Goal: Transaction & Acquisition: Purchase product/service

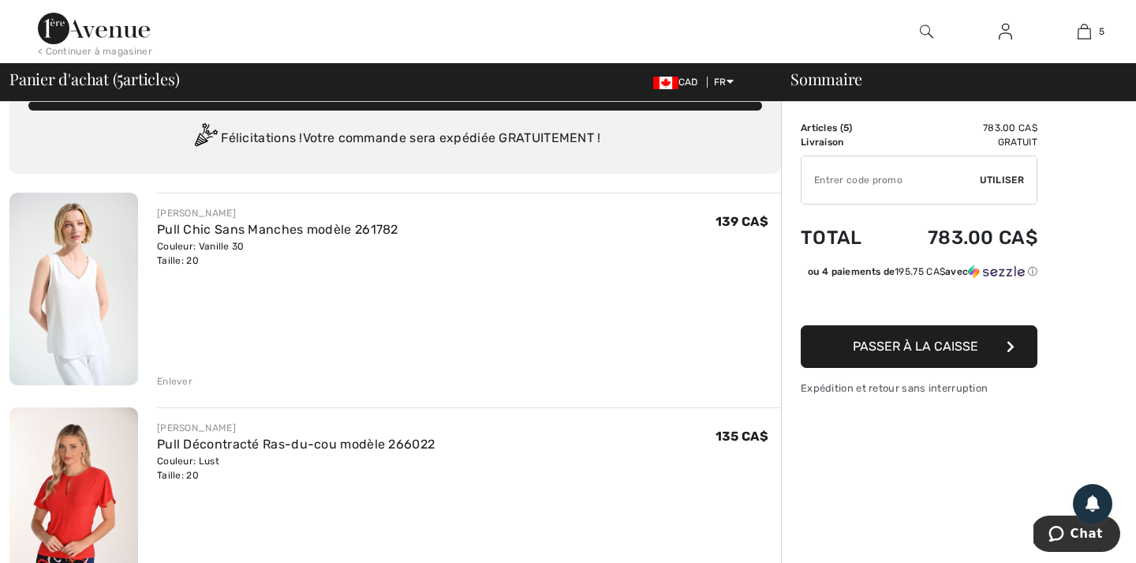
scroll to position [54, 0]
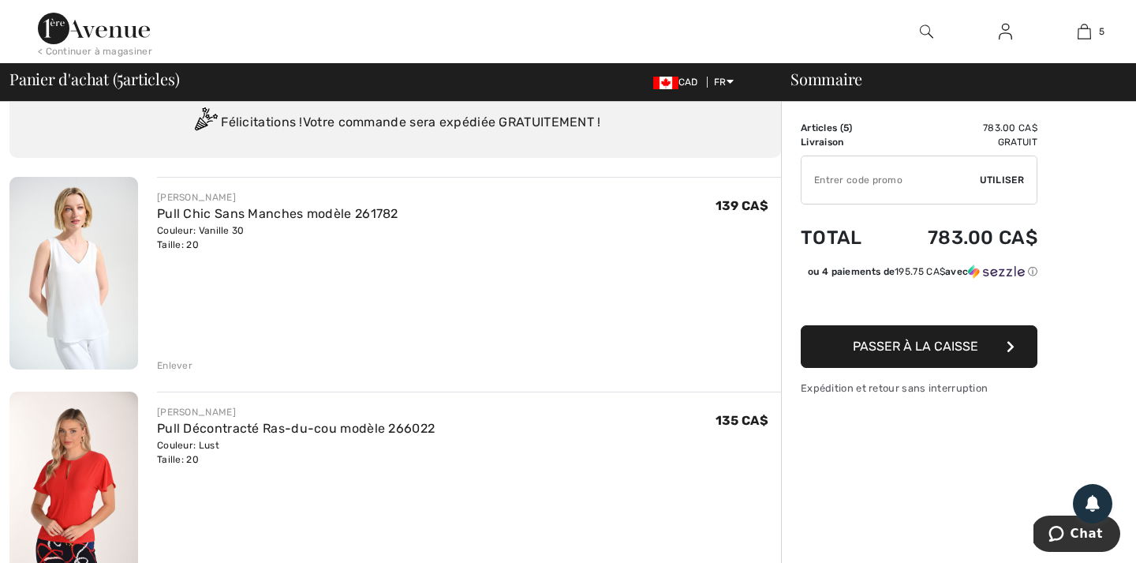
click at [174, 365] on div "Enlever" at bounding box center [175, 365] width 36 height 14
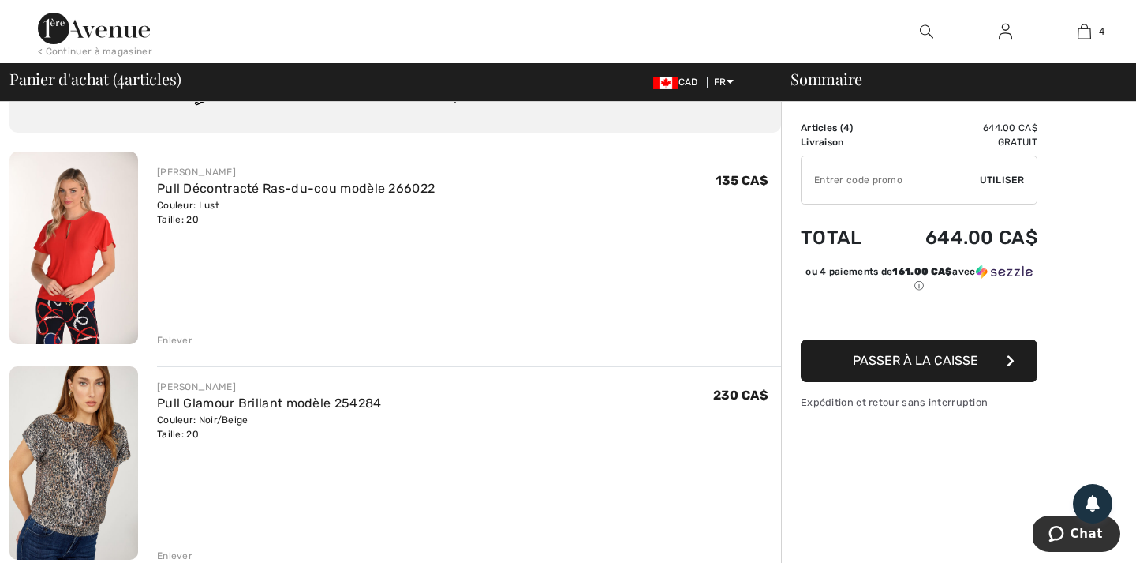
scroll to position [51, 0]
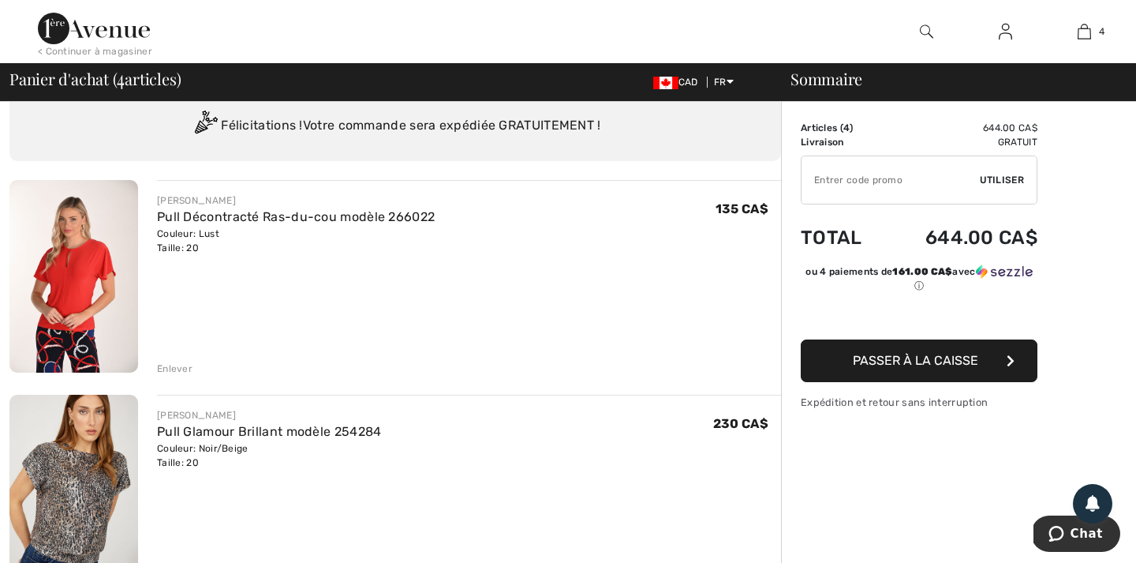
click at [181, 367] on div "Enlever" at bounding box center [175, 368] width 36 height 14
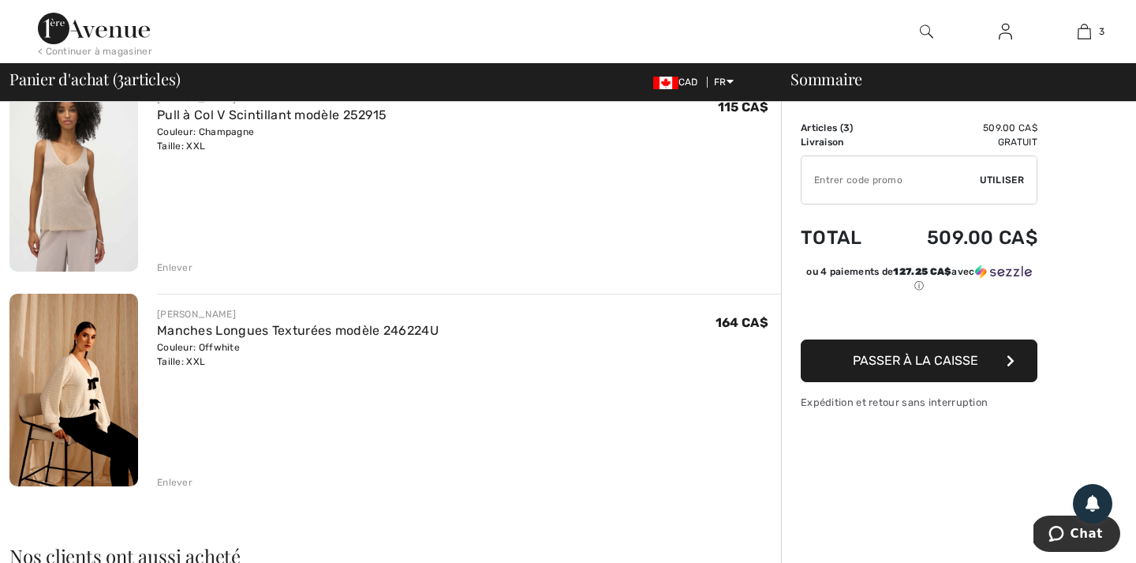
scroll to position [395, 0]
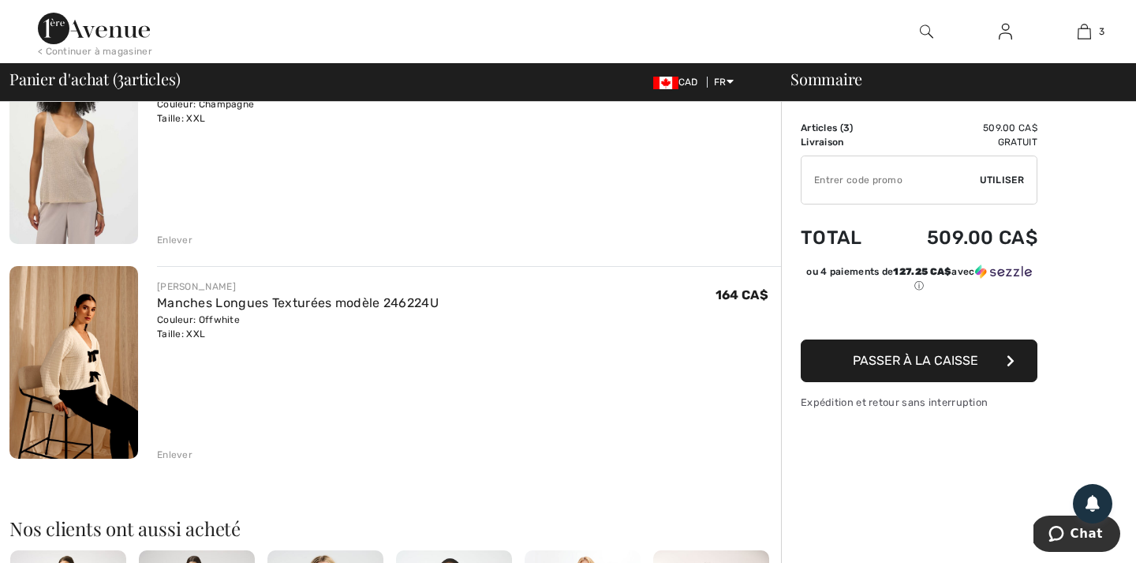
click at [169, 454] on div "Enlever" at bounding box center [175, 454] width 36 height 14
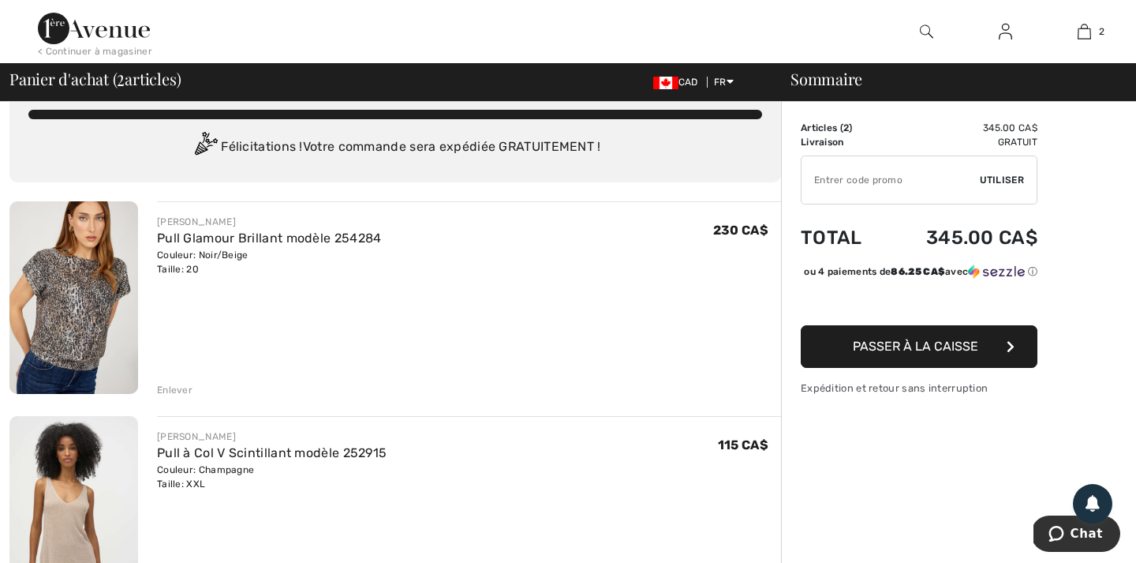
scroll to position [0, 0]
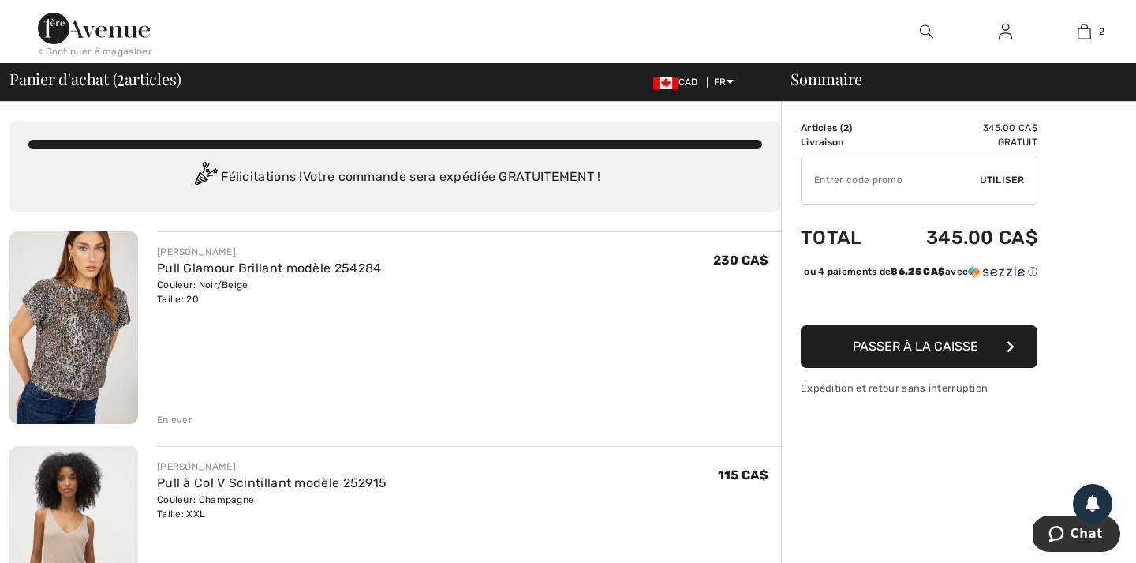
click at [930, 353] on span "Passer à la caisse" at bounding box center [915, 346] width 125 height 15
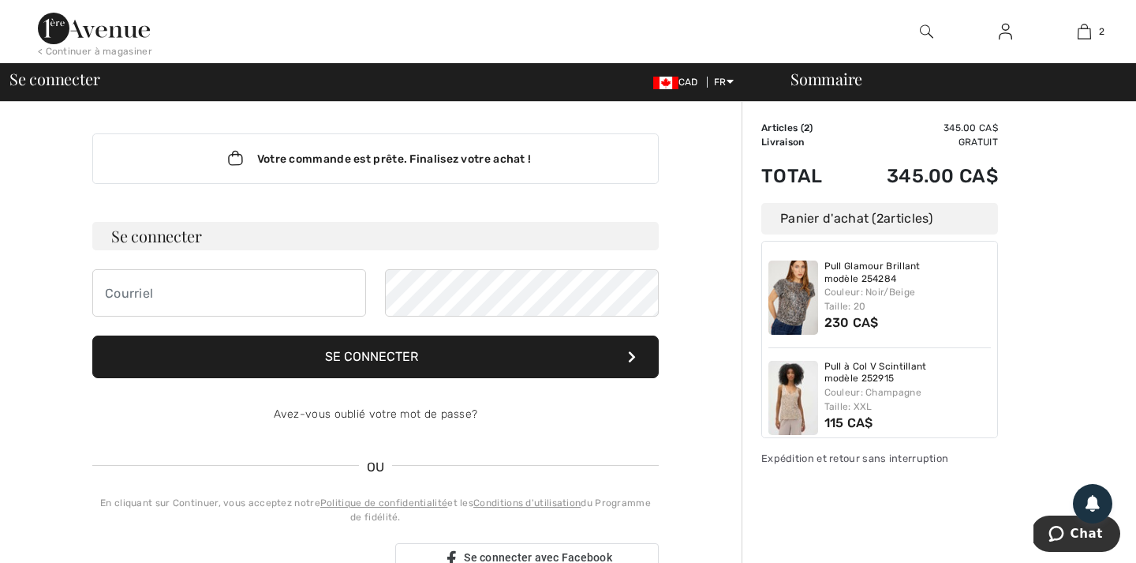
click at [585, 23] on div at bounding box center [472, 31] width 568 height 63
click at [66, 83] on span "Se connecter" at bounding box center [54, 79] width 90 height 16
click at [1006, 32] on img at bounding box center [1005, 31] width 13 height 19
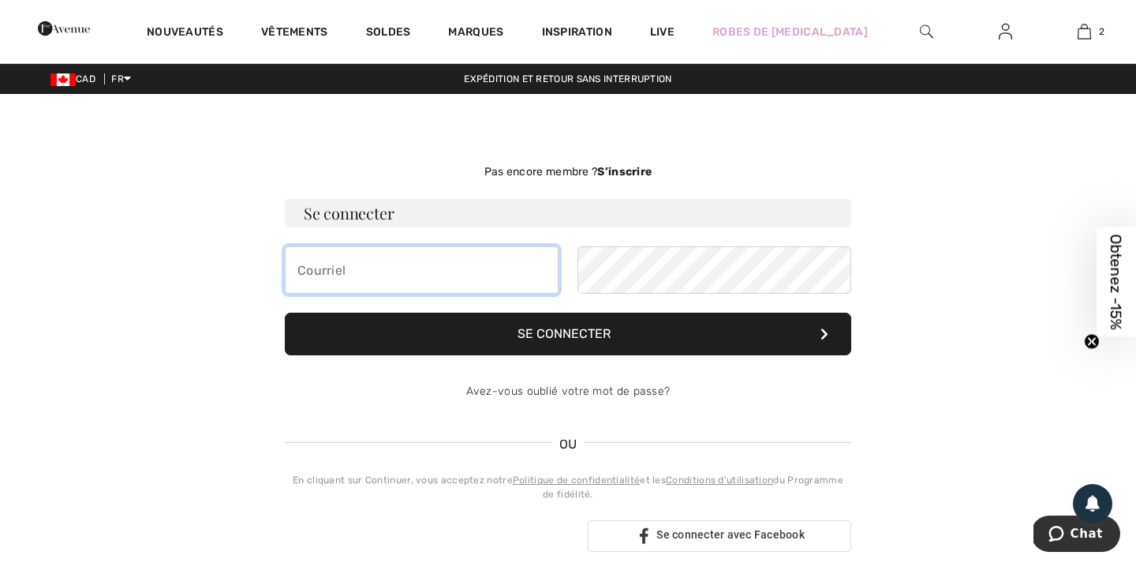
click at [356, 269] on input "email" at bounding box center [422, 269] width 274 height 47
type input "line.blais@hotmail.com"
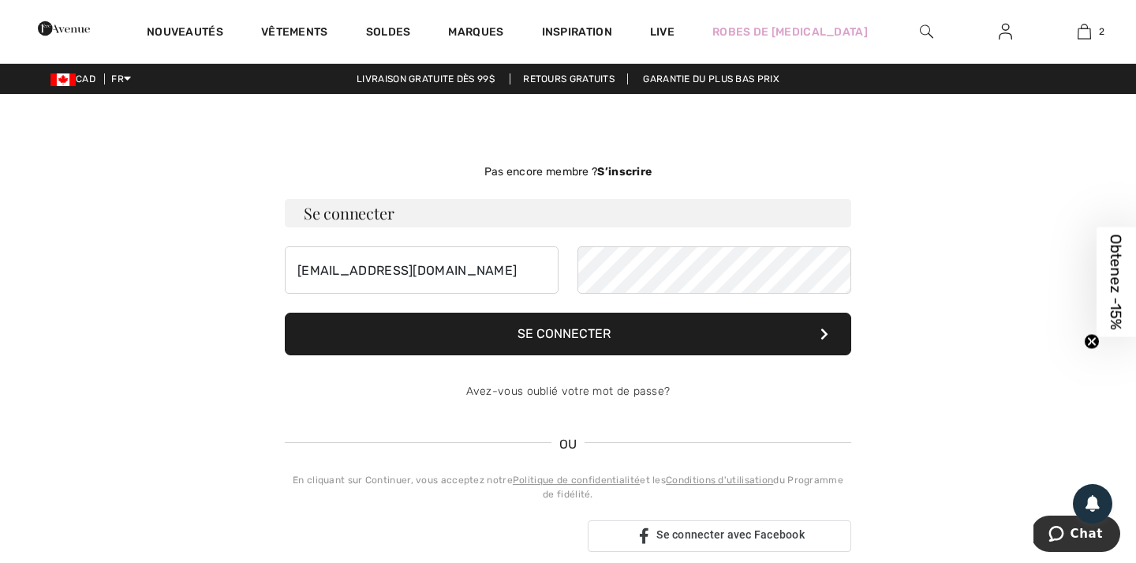
click at [582, 329] on button "Se connecter" at bounding box center [568, 333] width 567 height 43
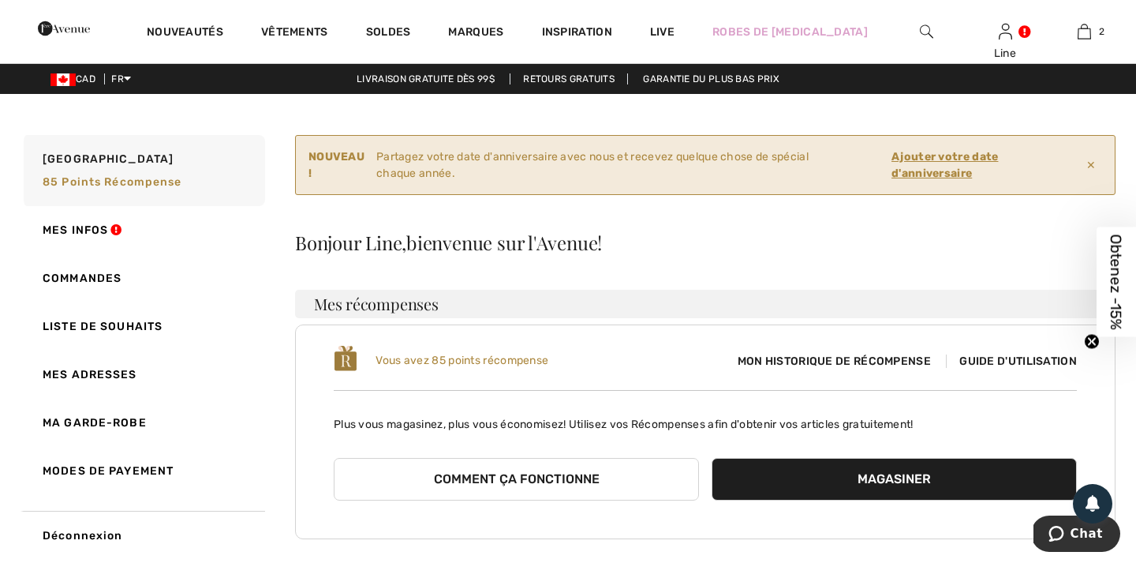
click at [951, 155] on ins "Ajouter votre date d'anniversaire" at bounding box center [945, 165] width 107 height 30
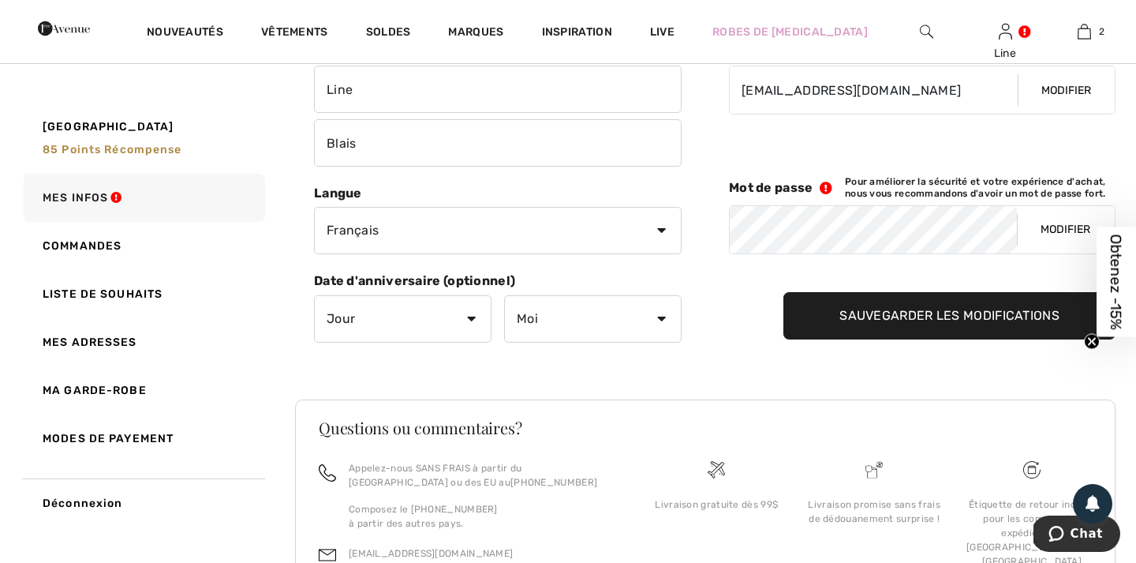
scroll to position [271, 0]
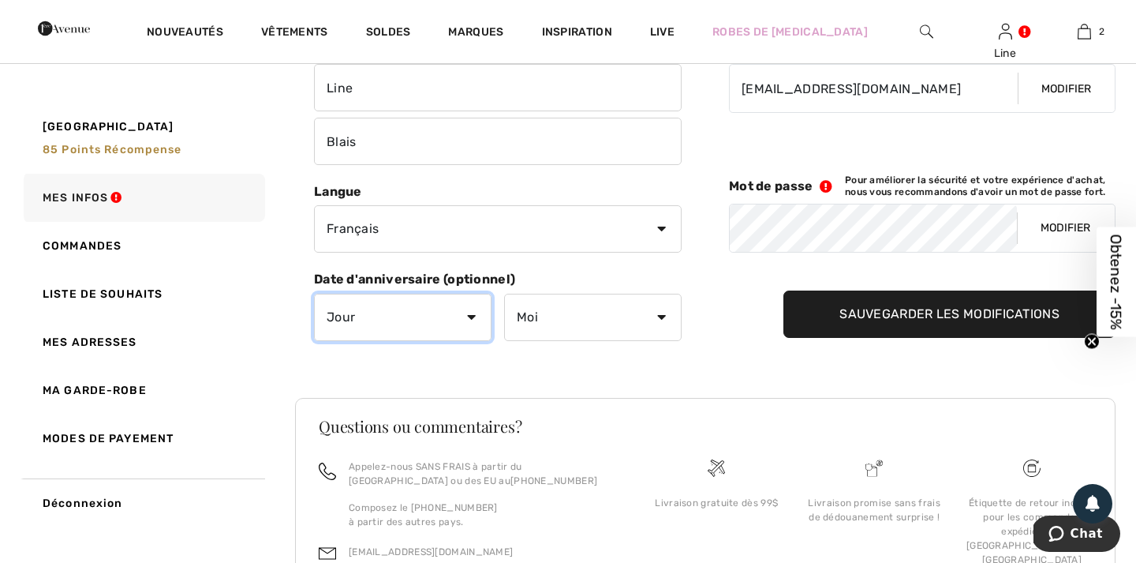
click at [473, 315] on select "Jour 1 2 3 4 5 6 7 8 9 10 11 12 13 14 15 16 17 18 19 20 21 22 23 24 25 26 27 28…" at bounding box center [403, 317] width 178 height 47
select select "3"
click at [314, 294] on select "Jour 1 2 3 4 5 6 7 8 9 10 11 12 13 14 15 16 17 18 19 20 21 22 23 24 25 26 27 28…" at bounding box center [403, 317] width 178 height 47
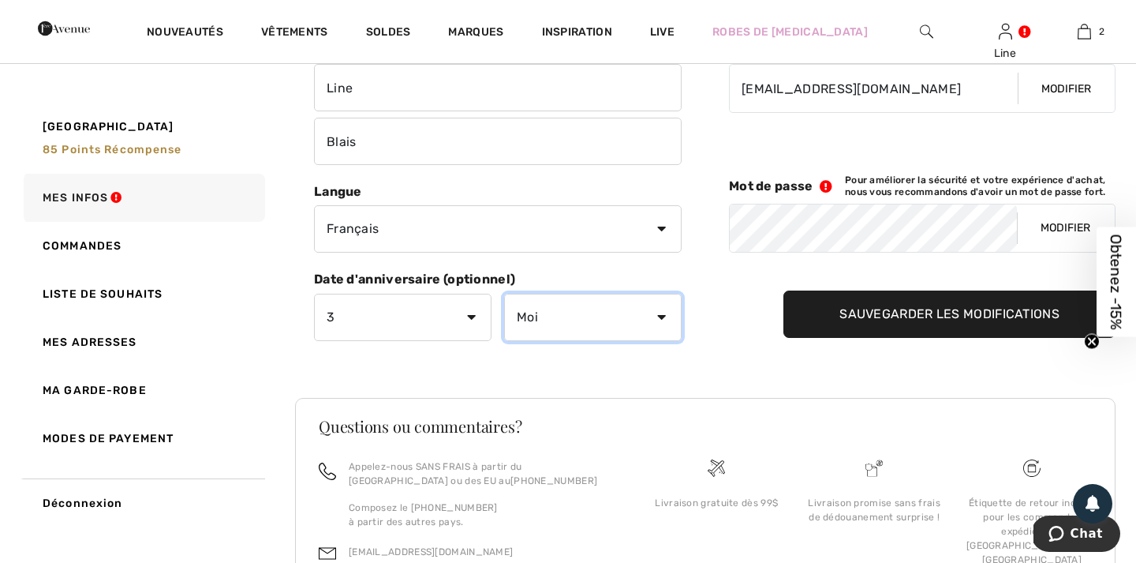
click at [553, 323] on select "Moi Janvier Février Mars Avril Mai Juin Juillet Aout Septembre Octobre Novembre…" at bounding box center [593, 317] width 178 height 47
select select "9"
click at [504, 294] on select "Moi Janvier Février Mars Avril Mai Juin Juillet Aout Septembre Octobre Novembre…" at bounding box center [593, 317] width 178 height 47
click at [870, 310] on input "Sauvegarder les modifications" at bounding box center [950, 313] width 332 height 47
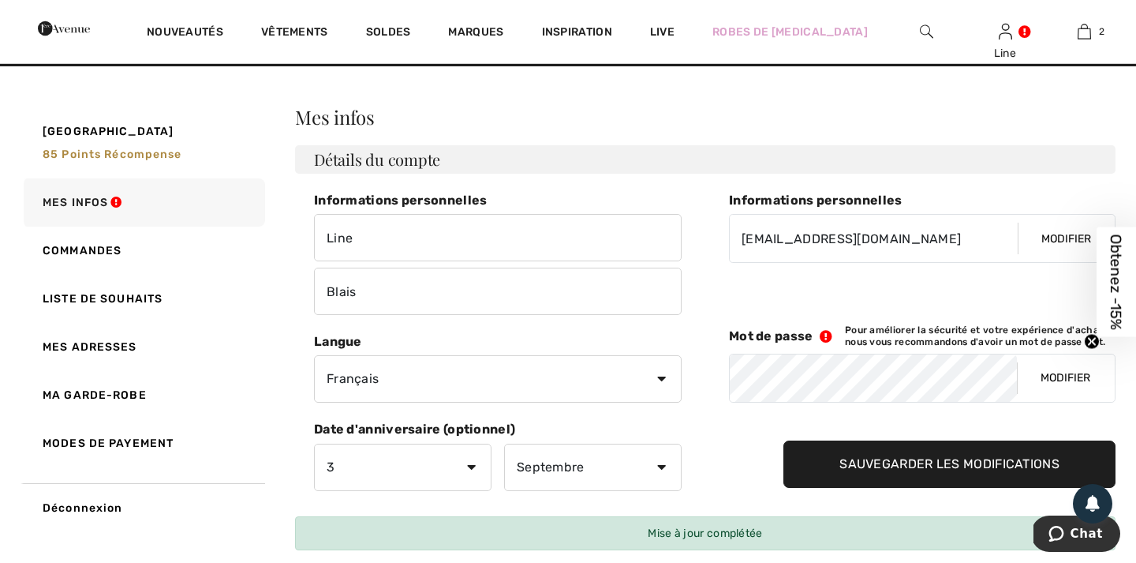
scroll to position [0, 0]
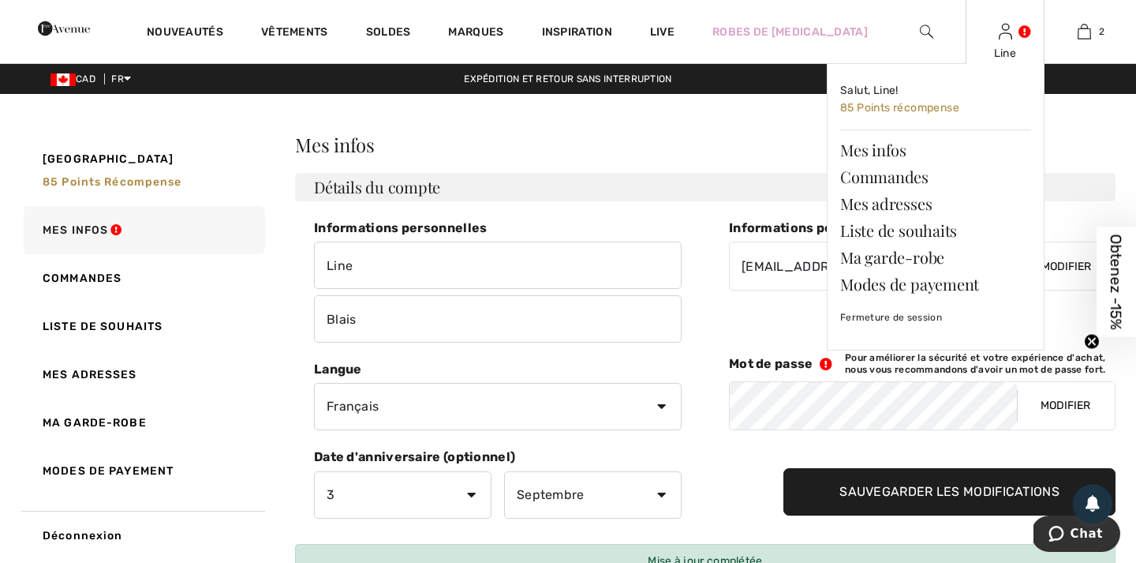
click at [1012, 28] on link at bounding box center [1005, 31] width 13 height 15
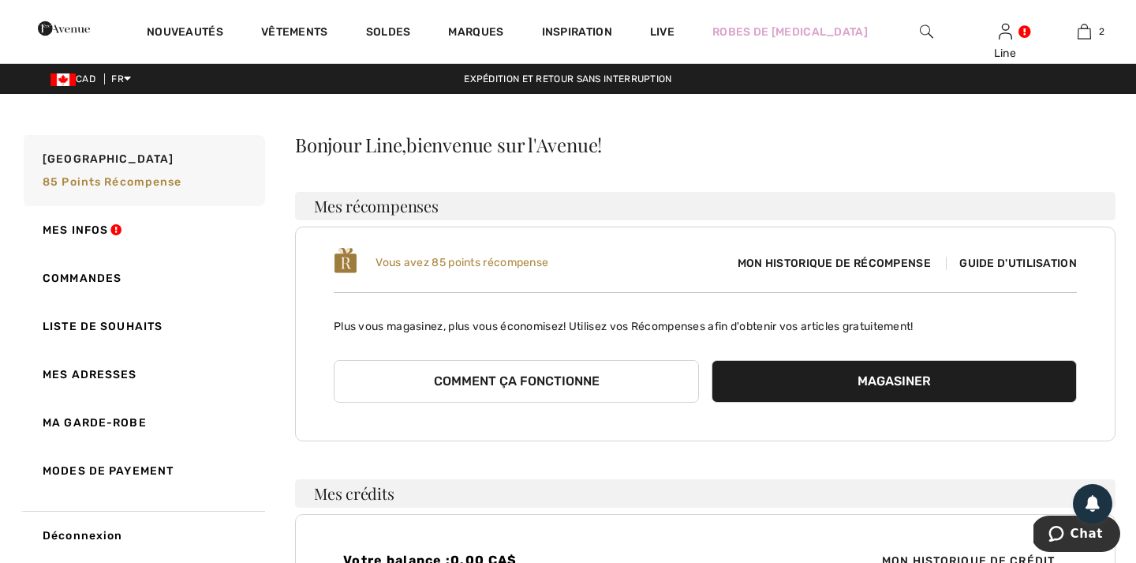
click at [529, 385] on button "Comment ça fonctionne" at bounding box center [516, 381] width 365 height 43
click at [538, 382] on button "Comment ça fonctionne" at bounding box center [516, 381] width 365 height 43
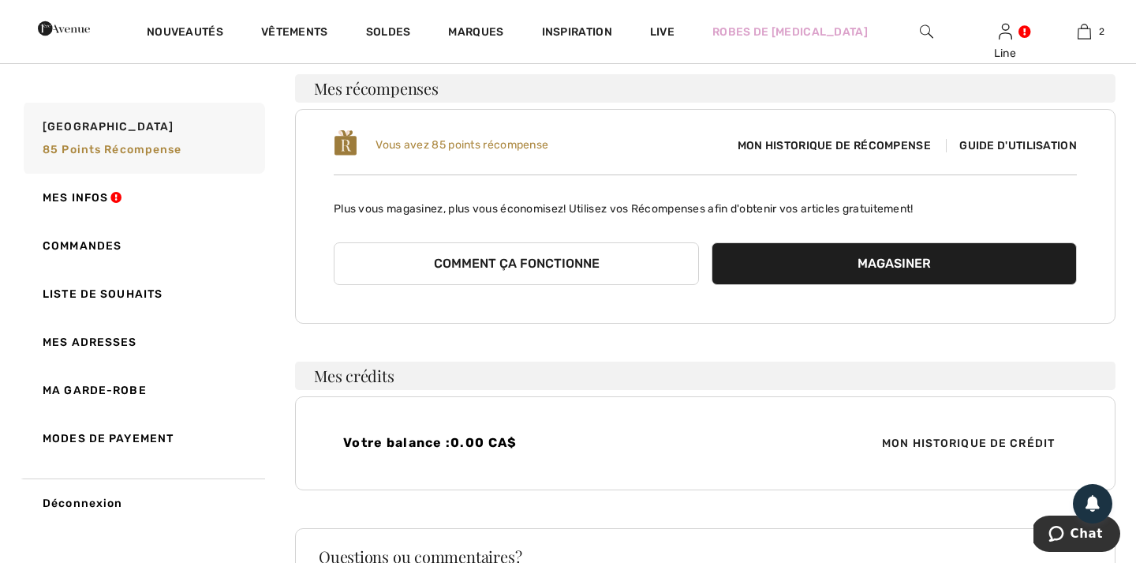
scroll to position [140, 0]
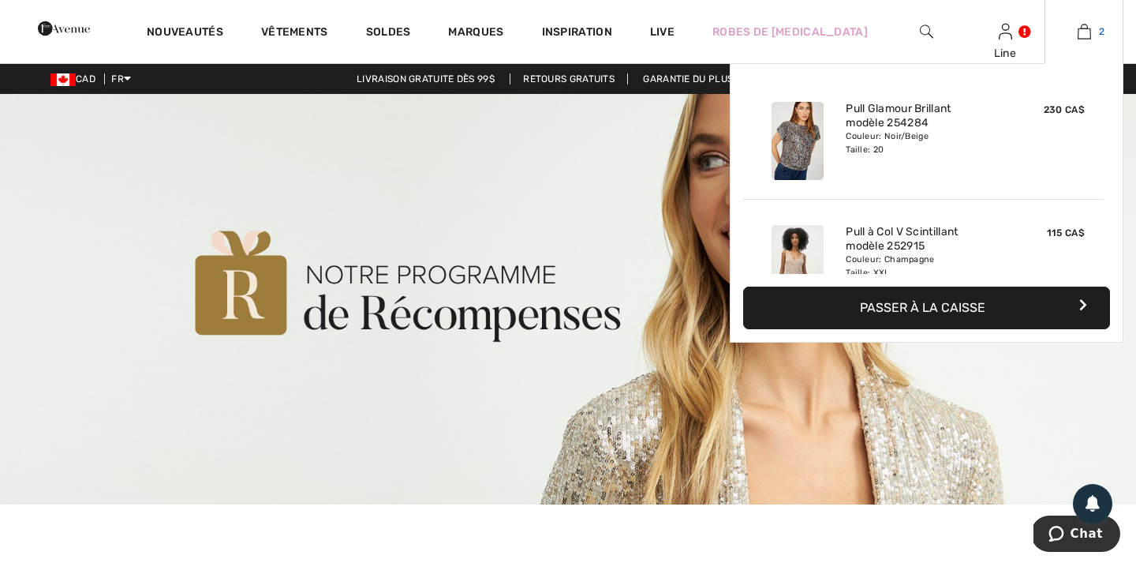
click at [1087, 28] on img at bounding box center [1084, 31] width 13 height 19
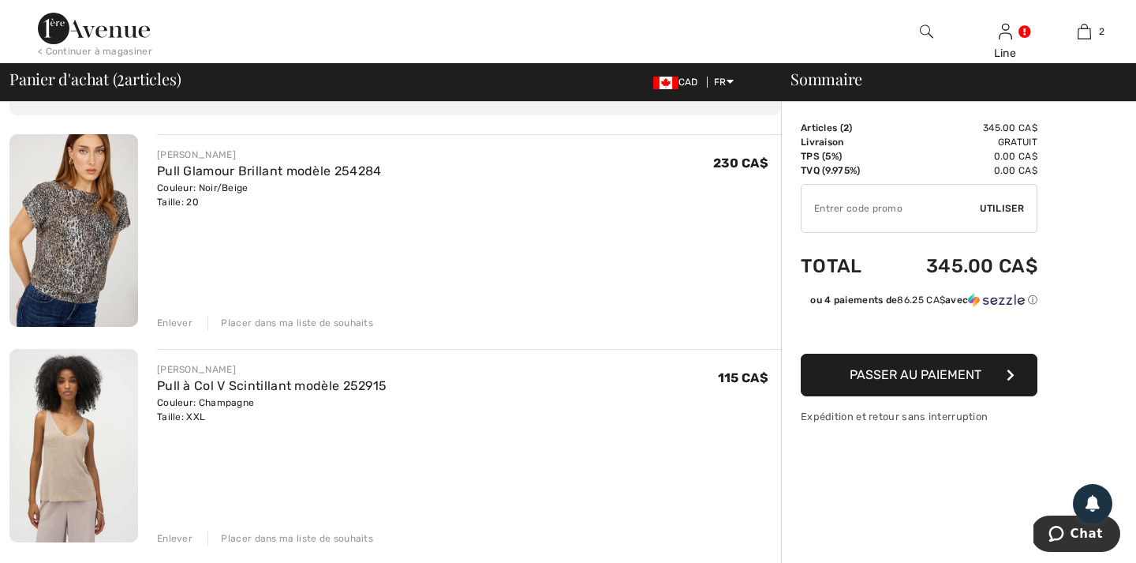
scroll to position [112, 0]
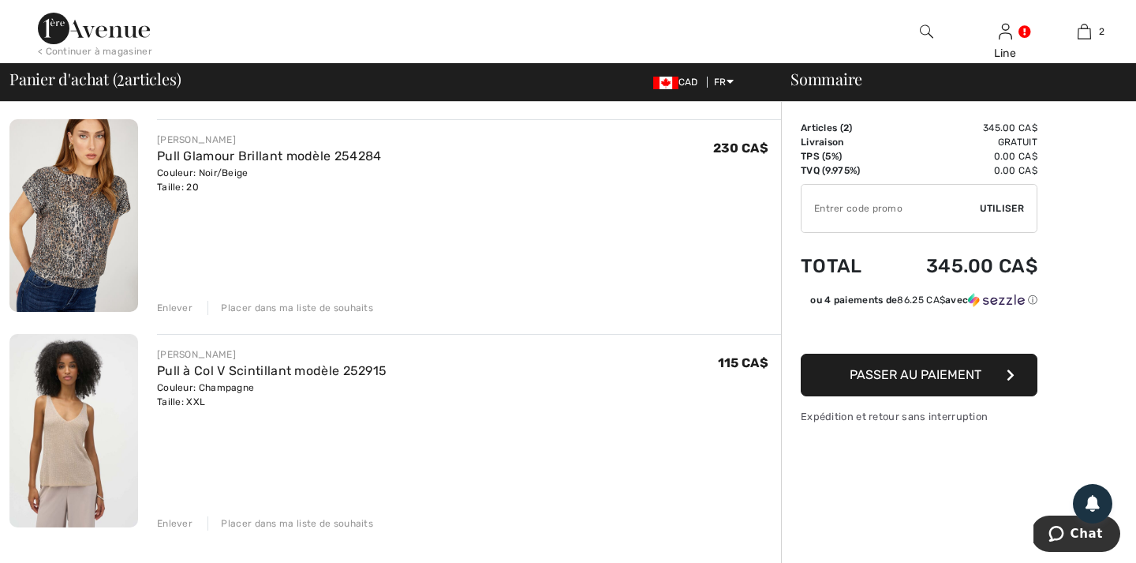
click at [944, 365] on button "Passer au paiement" at bounding box center [919, 374] width 237 height 43
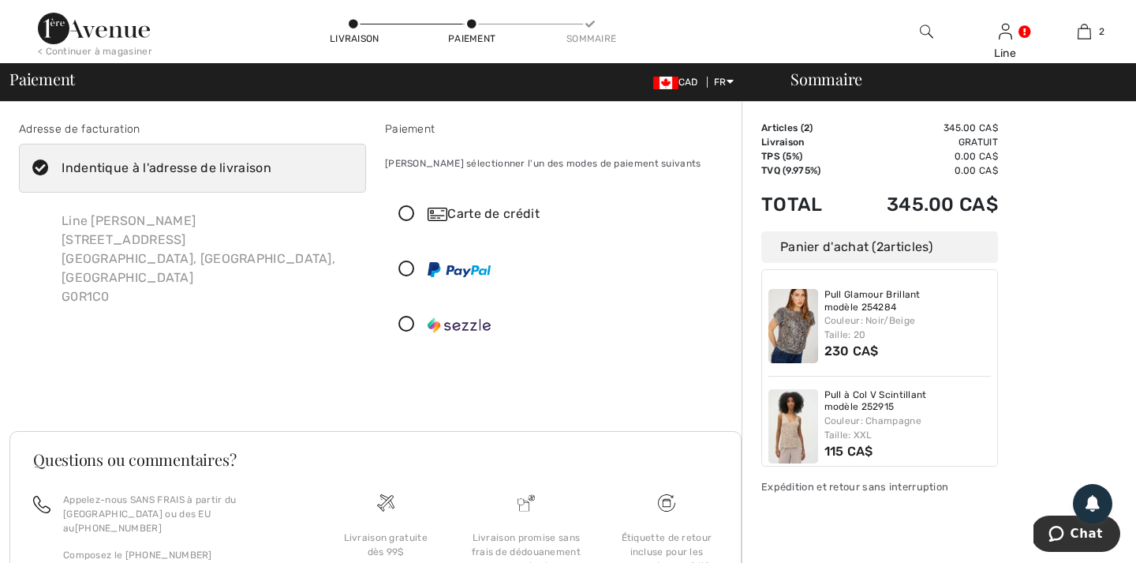
click at [408, 210] on icon at bounding box center [407, 214] width 42 height 17
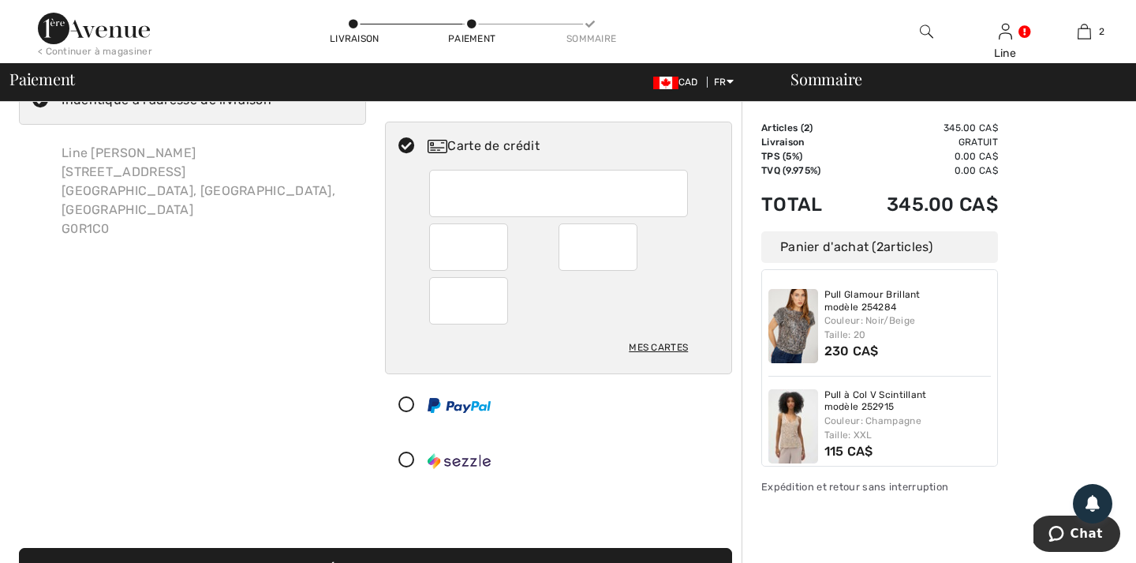
scroll to position [61, 0]
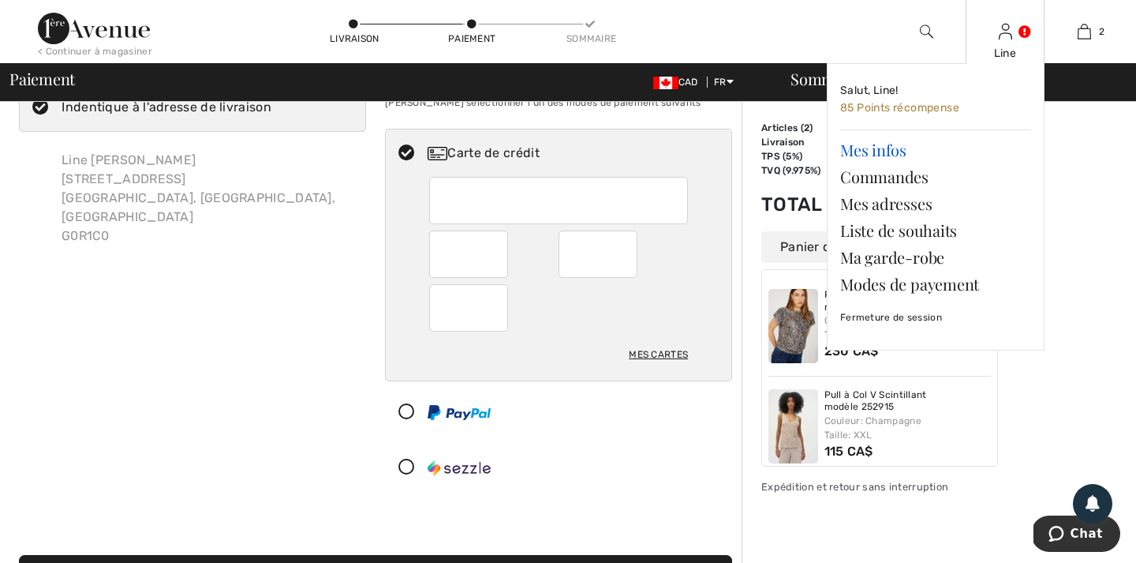
click at [882, 145] on link "Mes infos" at bounding box center [935, 150] width 191 height 27
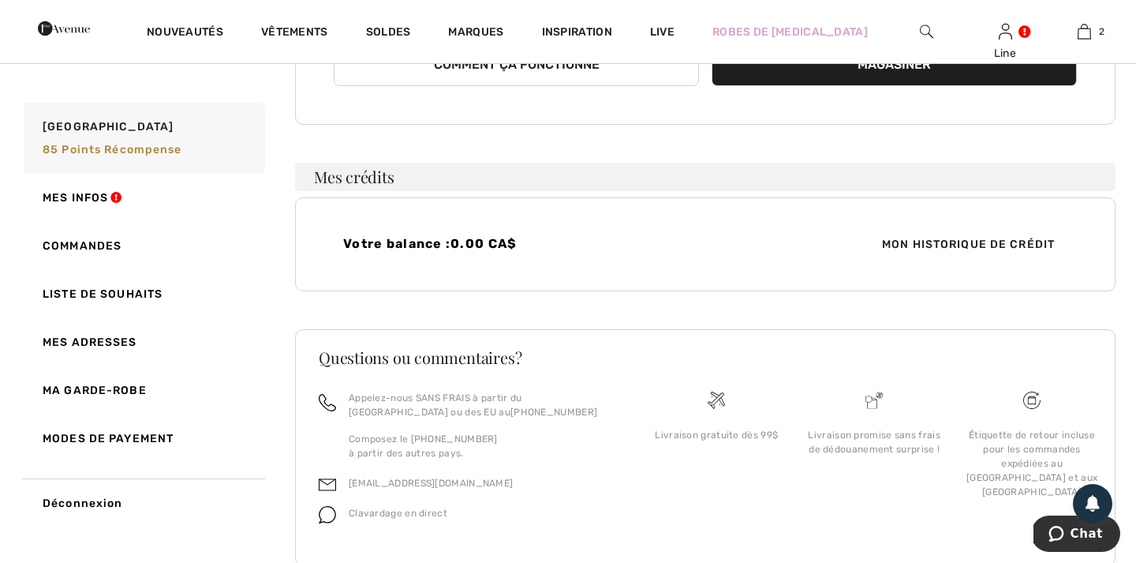
scroll to position [313, 0]
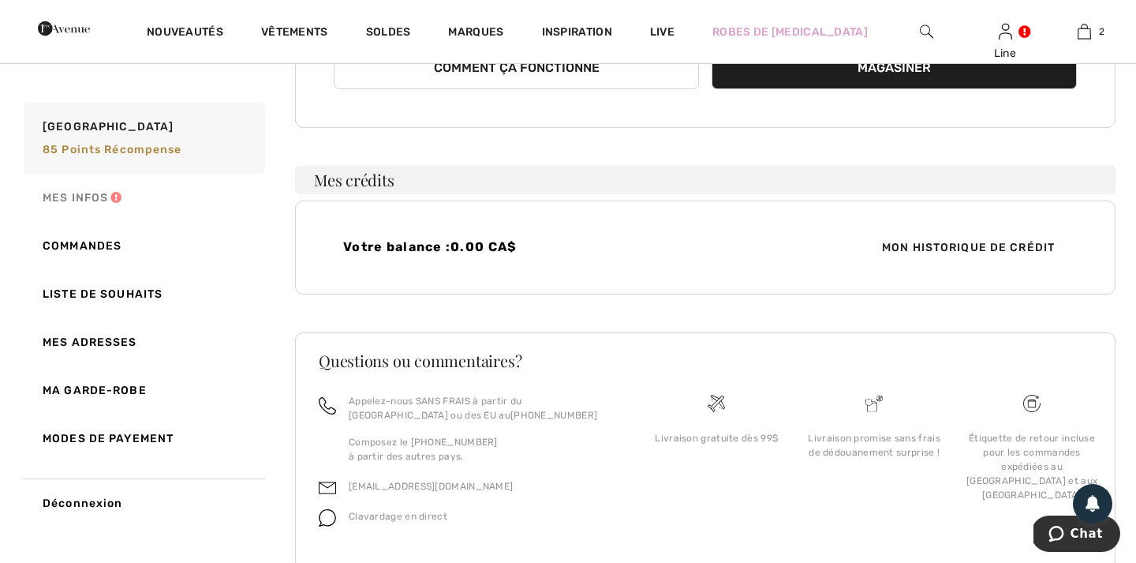
click at [85, 193] on link "Mes infos" at bounding box center [143, 198] width 245 height 48
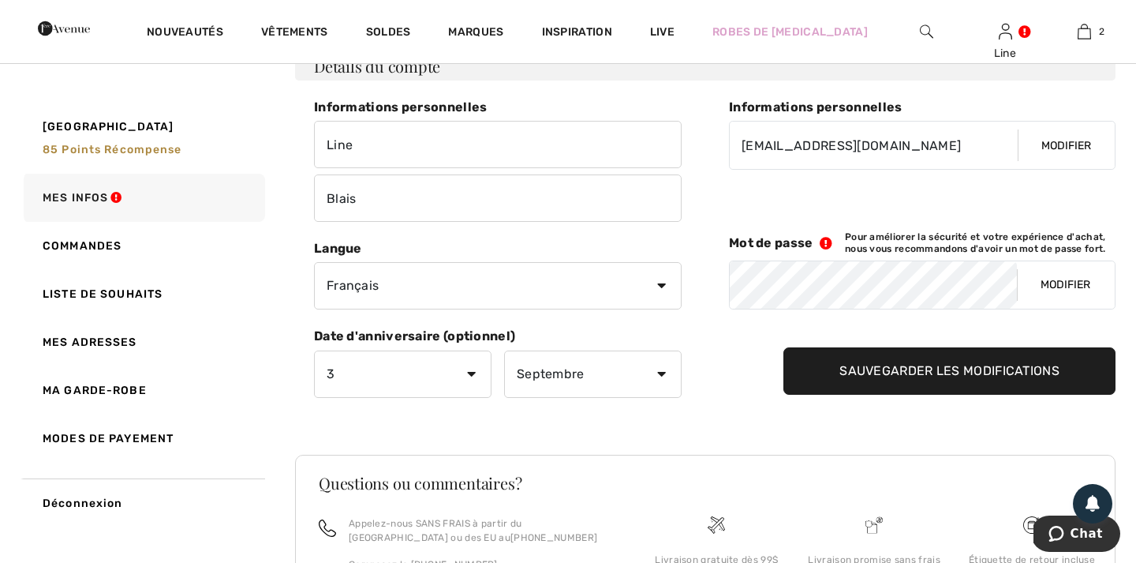
scroll to position [288, 0]
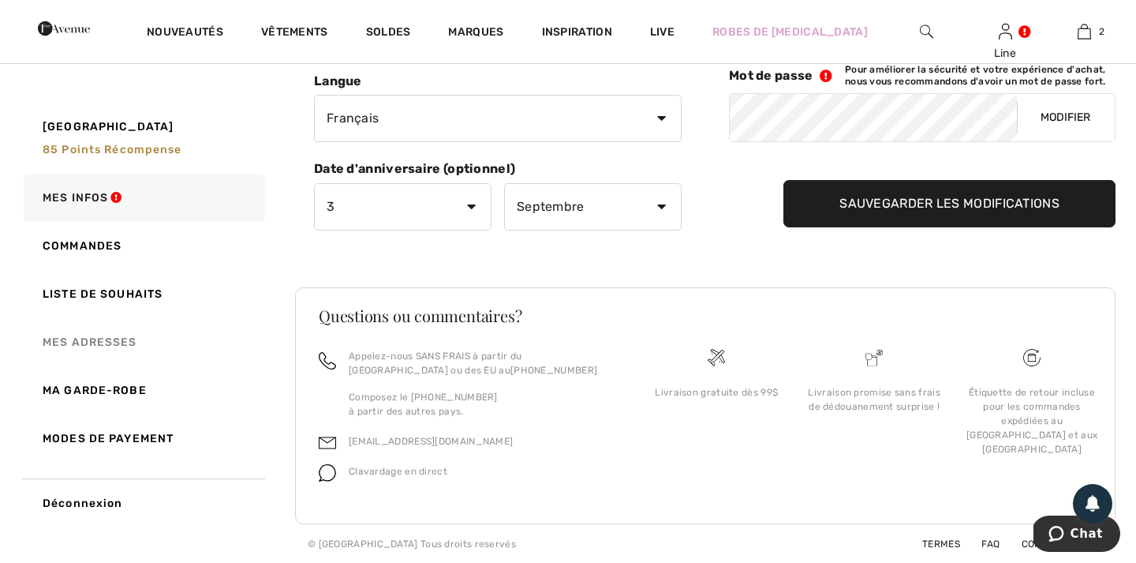
click at [87, 339] on link "Mes adresses" at bounding box center [143, 342] width 245 height 48
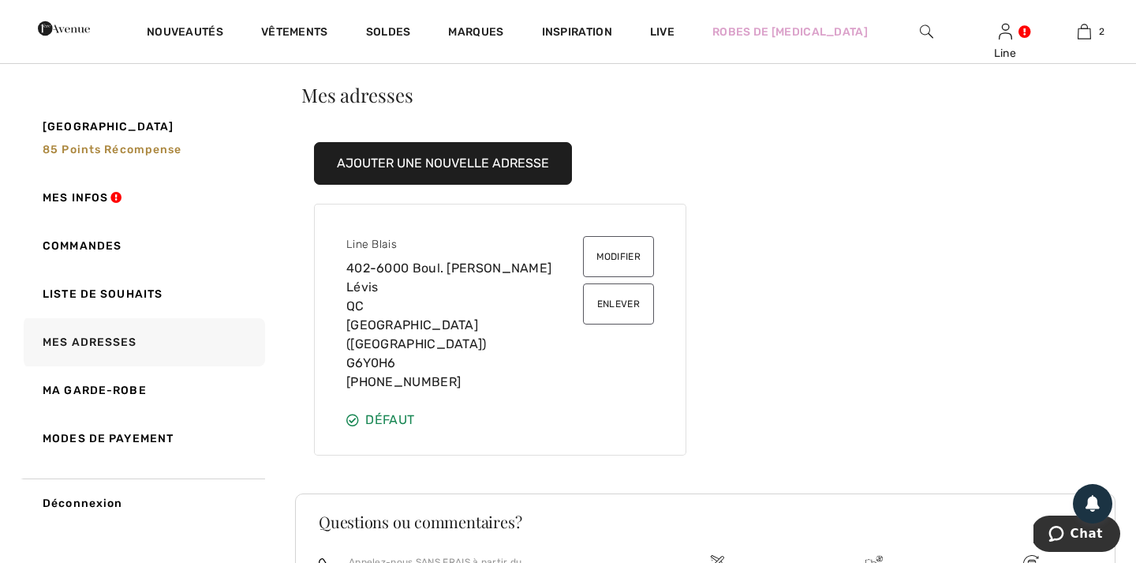
scroll to position [26, 0]
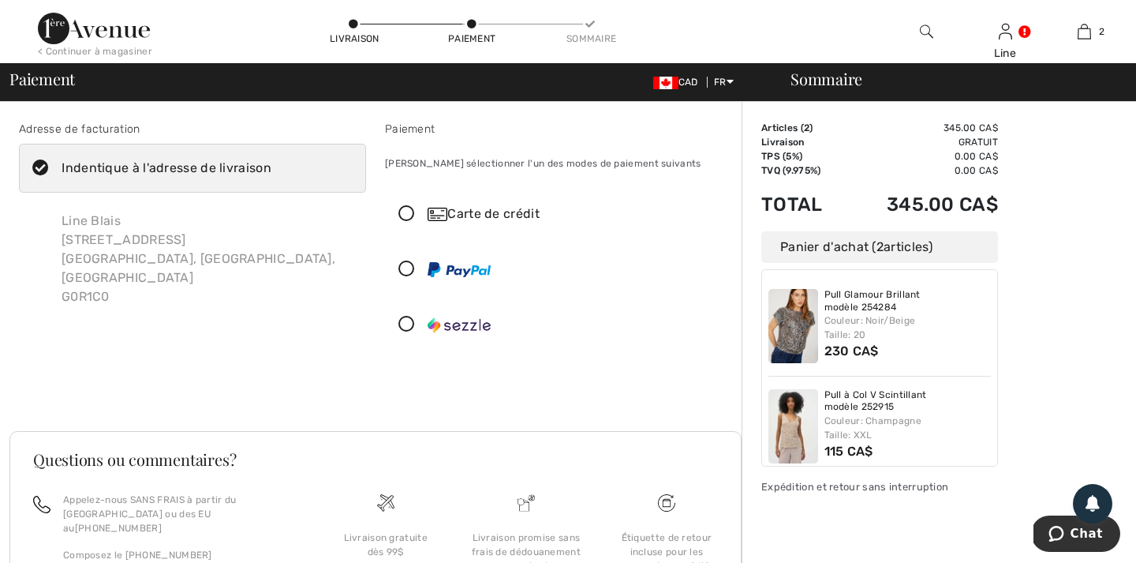
click at [39, 166] on icon at bounding box center [41, 168] width 42 height 17
click at [271, 166] on input "Indentique à l'adresse de livraison" at bounding box center [276, 167] width 10 height 47
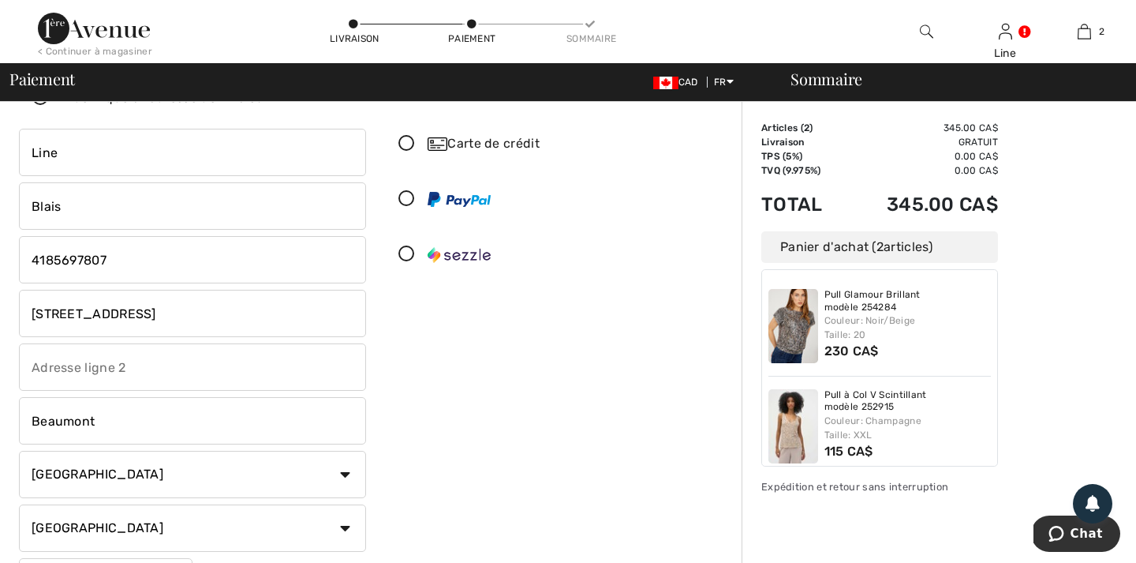
scroll to position [77, 0]
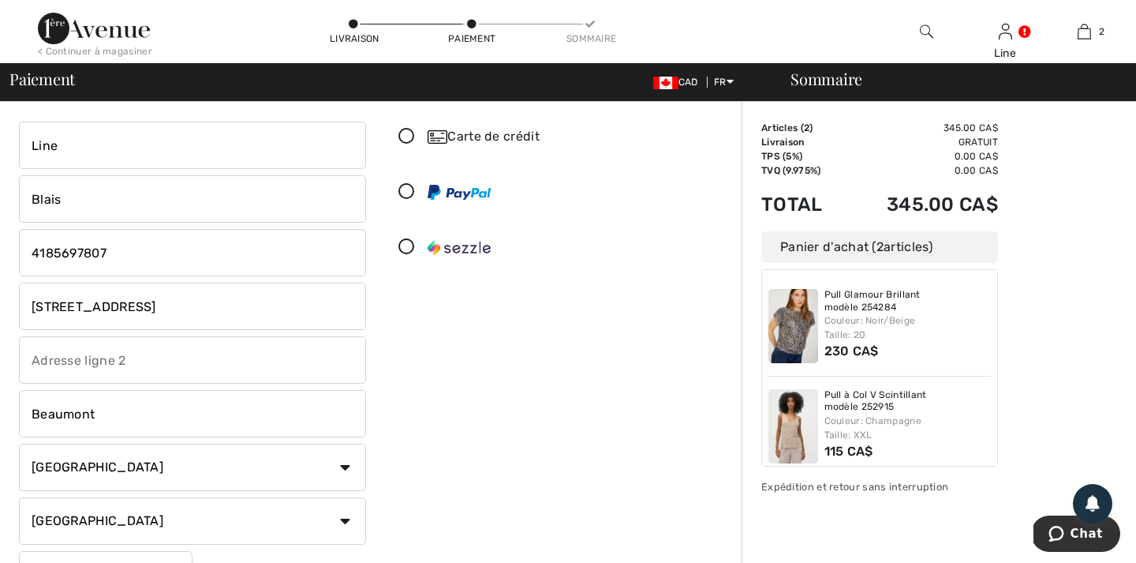
checkbox input "false"
drag, startPoint x: 118, startPoint y: 312, endPoint x: 0, endPoint y: 292, distance: 120.0
click at [0, 292] on div "Adresse de facturation Indentique à l'adresse de livraison Line Blais 2 rue Bel…" at bounding box center [568, 497] width 1136 height 946
type input "402-6000 Boul Étienne-Dallaire"
drag, startPoint x: 105, startPoint y: 421, endPoint x: 32, endPoint y: 408, distance: 74.5
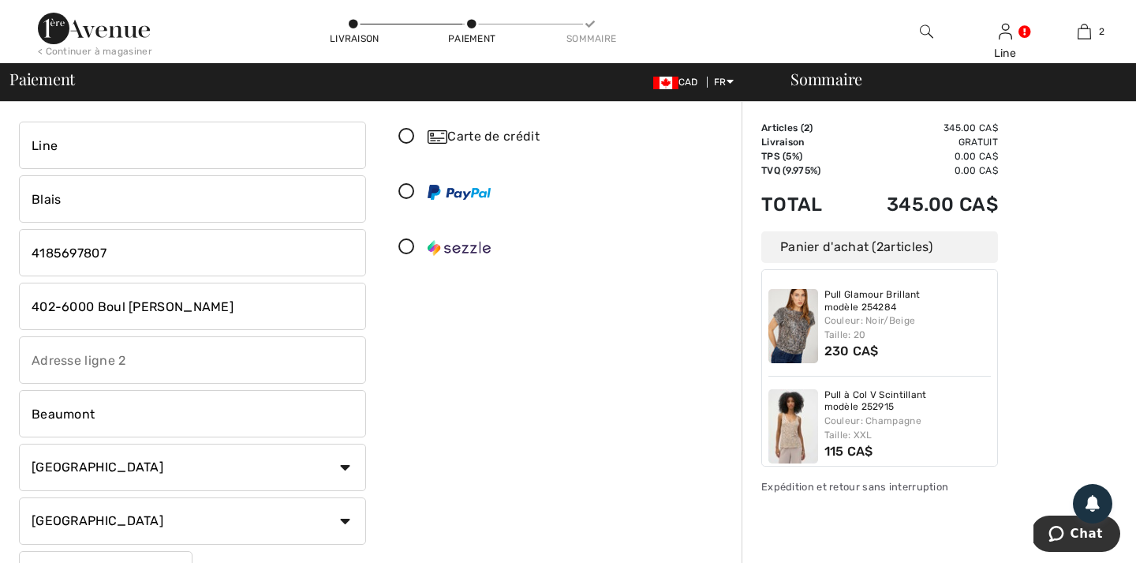
click at [32, 408] on input "Beaumont" at bounding box center [192, 413] width 347 height 47
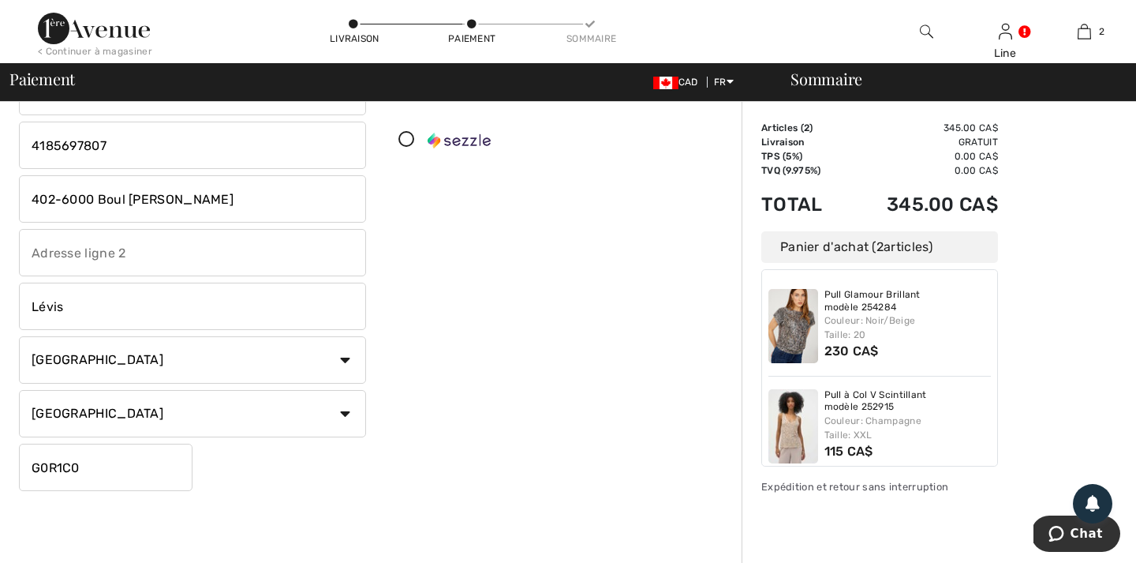
scroll to position [207, 0]
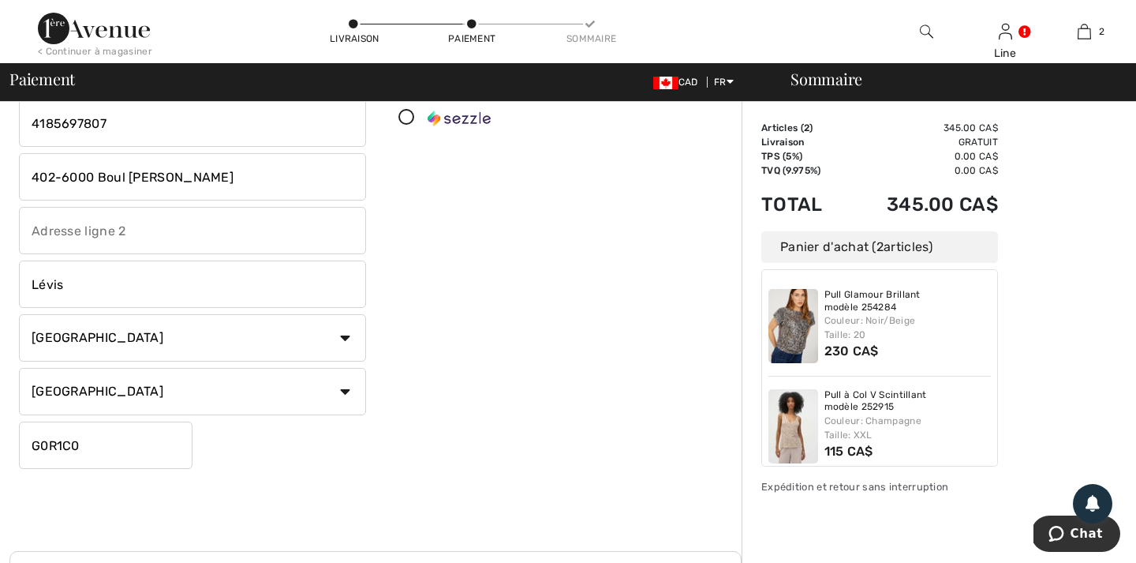
type input "Lévis"
drag, startPoint x: 82, startPoint y: 443, endPoint x: 38, endPoint y: 443, distance: 44.2
click at [38, 443] on input "G0R1C0" at bounding box center [106, 444] width 174 height 47
type input "G6Y0H6"
click at [85, 234] on input "402" at bounding box center [192, 230] width 347 height 47
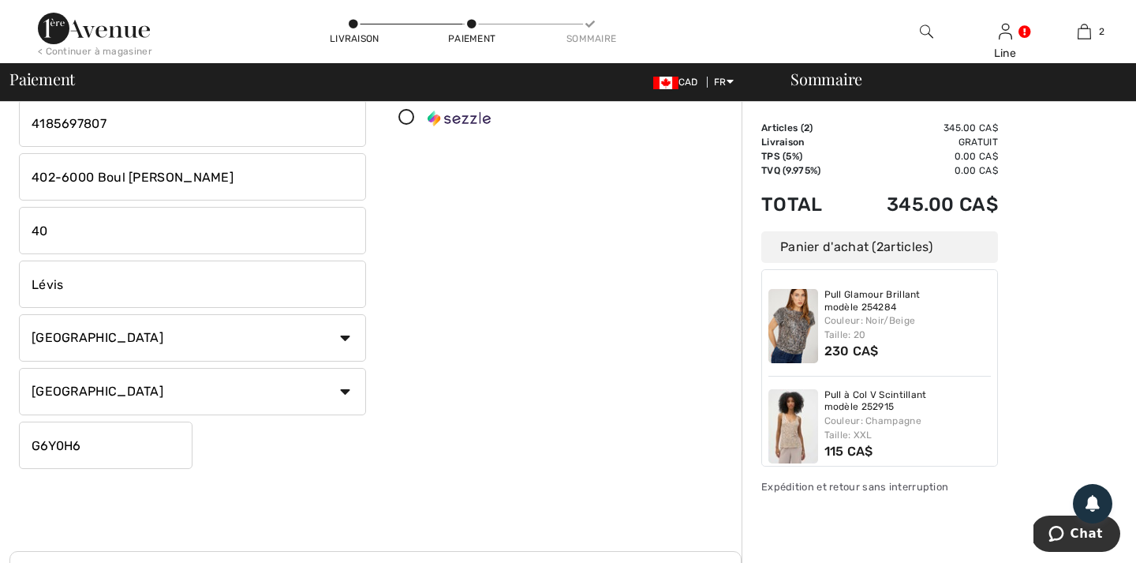
type input "4"
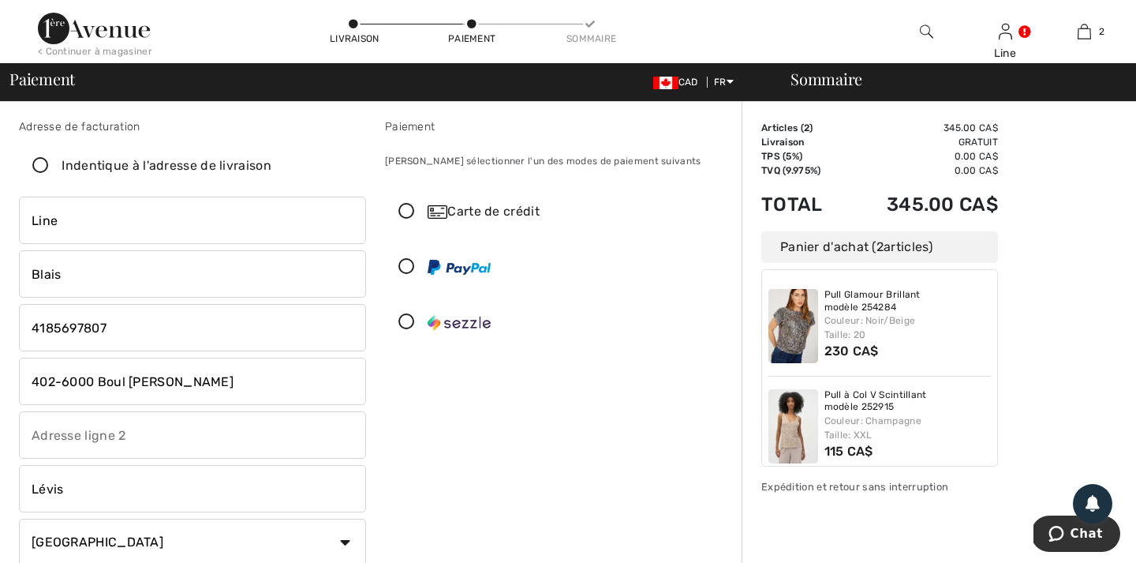
scroll to position [0, 0]
click at [407, 210] on icon at bounding box center [407, 214] width 42 height 17
radio input "true"
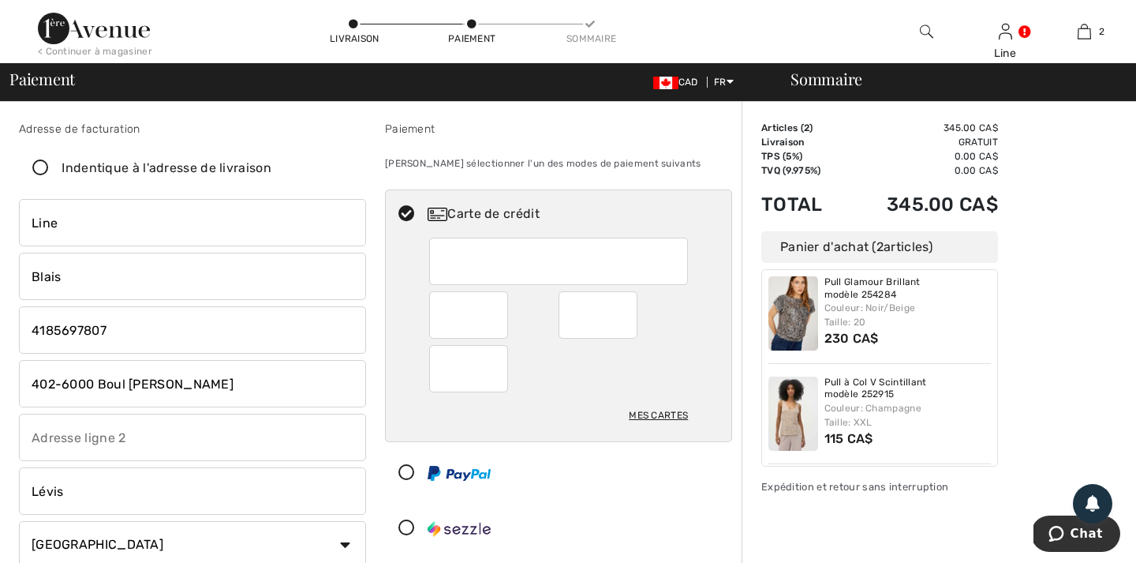
click at [801, 324] on img at bounding box center [794, 313] width 50 height 74
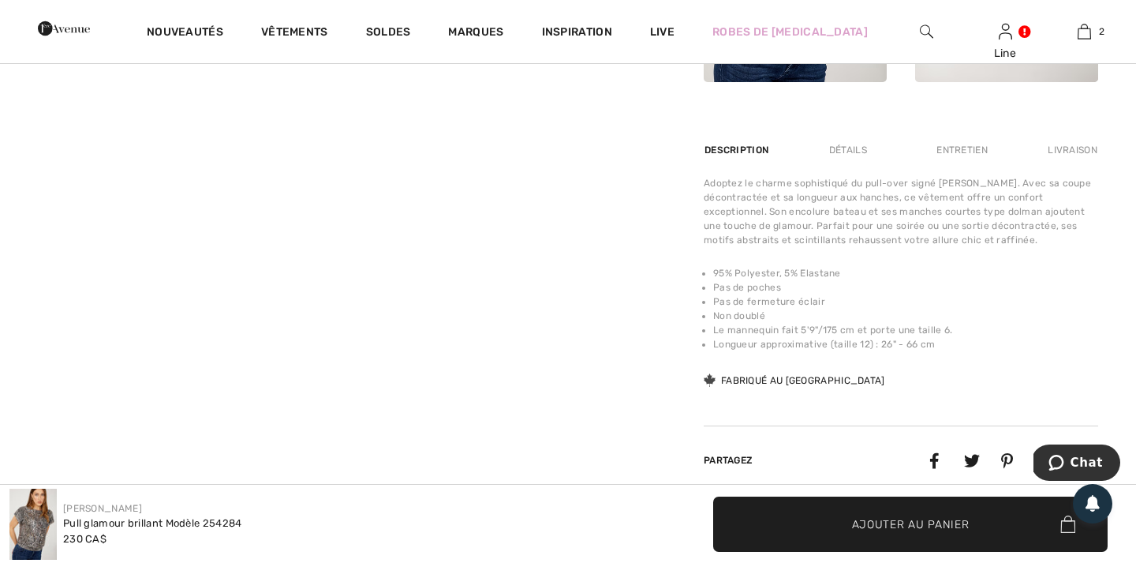
scroll to position [905, 0]
click at [855, 149] on div "Détails" at bounding box center [848, 151] width 65 height 28
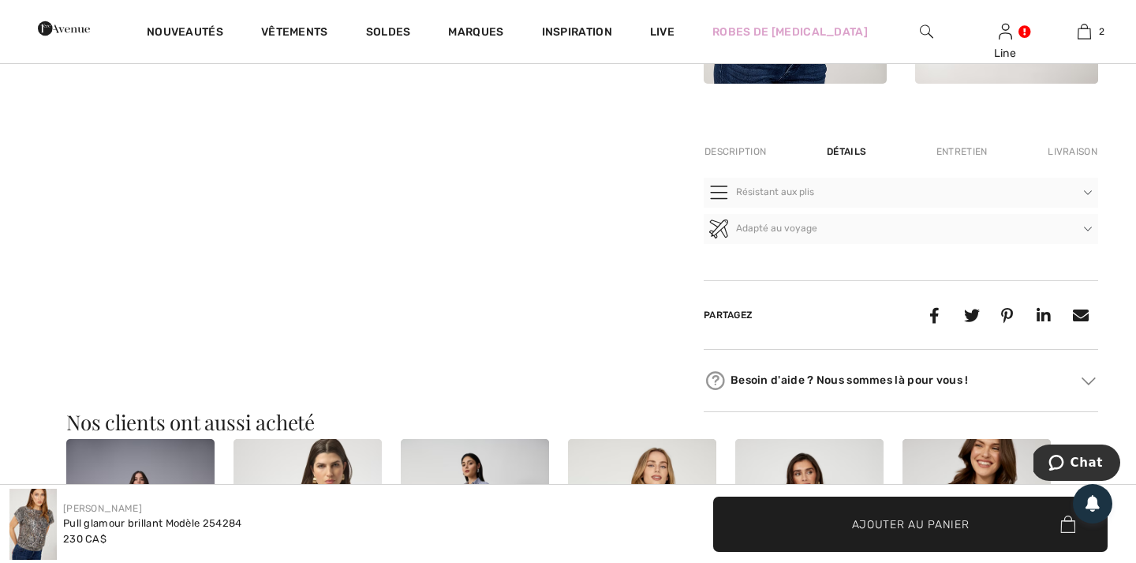
click at [963, 148] on div "Entretien" at bounding box center [962, 151] width 78 height 28
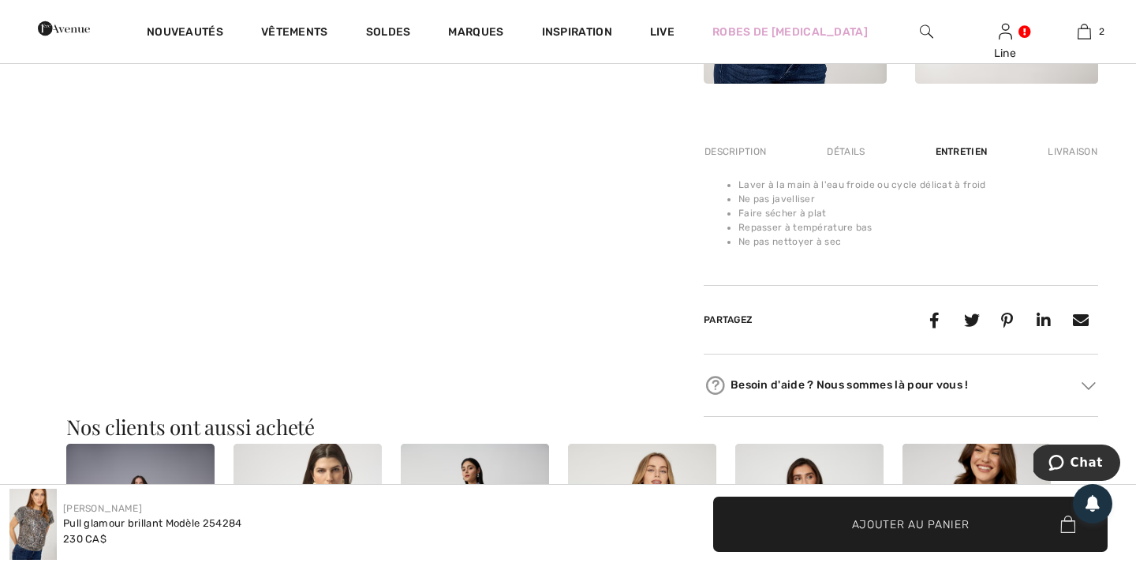
click at [1076, 148] on div "Livraison" at bounding box center [1071, 151] width 54 height 28
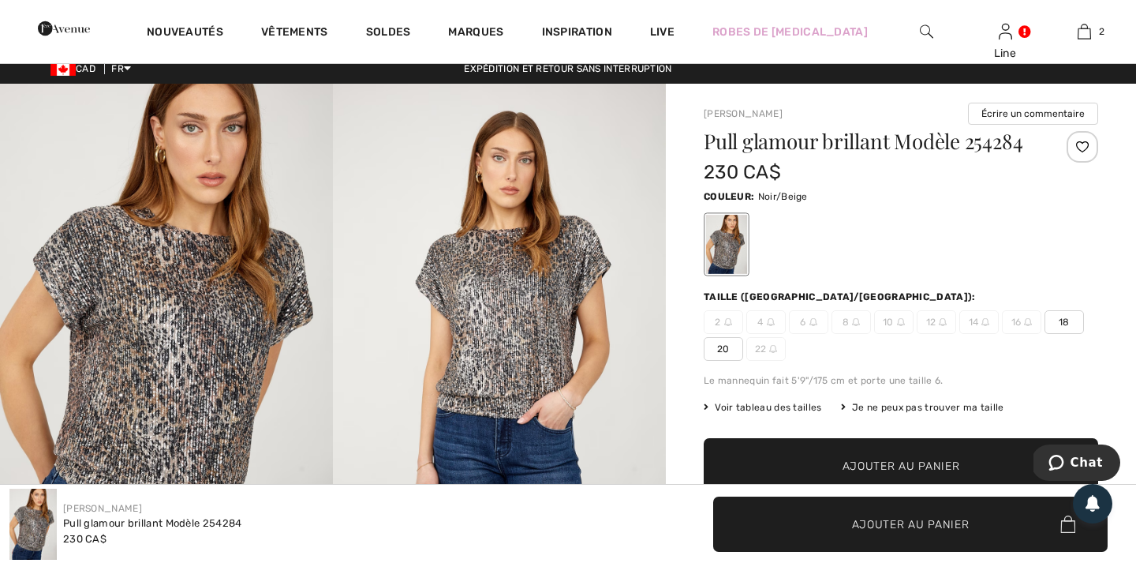
scroll to position [0, 0]
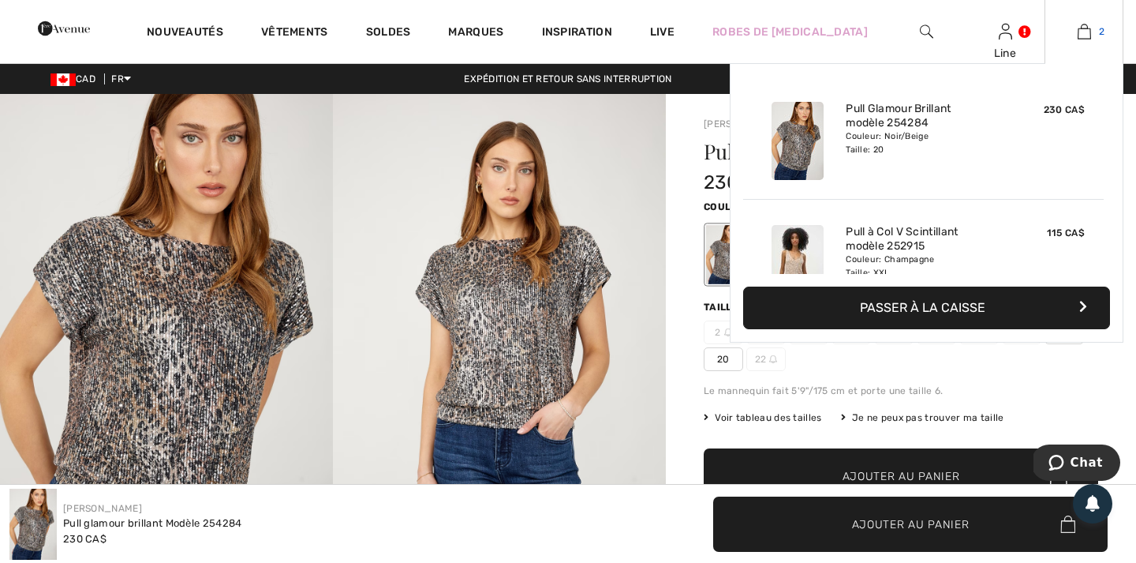
click at [1090, 32] on img at bounding box center [1084, 31] width 13 height 19
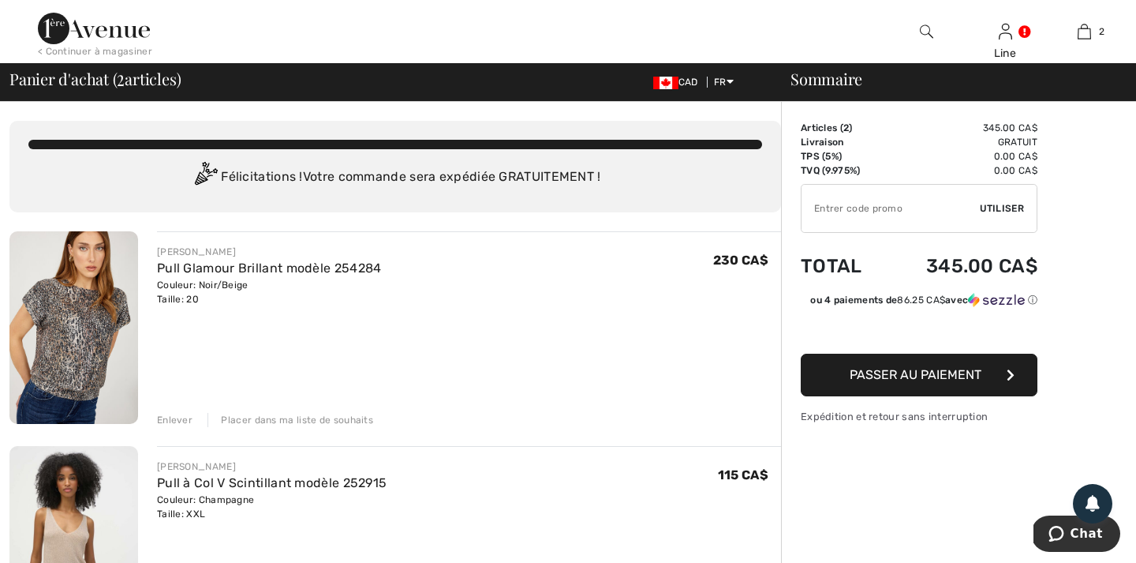
click at [926, 374] on span "Passer au paiement" at bounding box center [916, 374] width 132 height 15
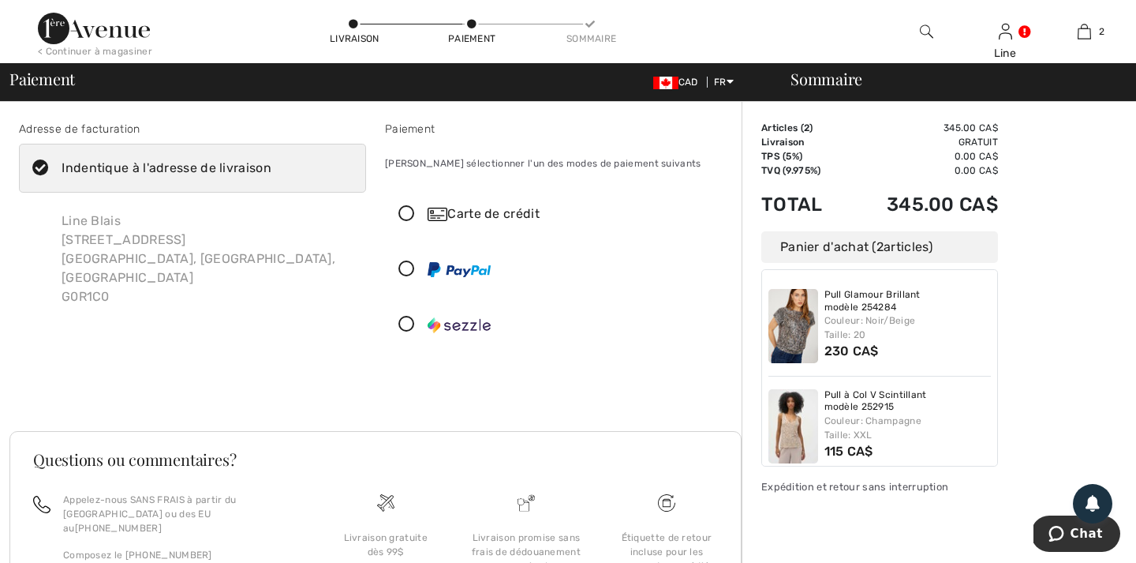
scroll to position [2, 0]
click at [408, 209] on icon at bounding box center [407, 212] width 42 height 17
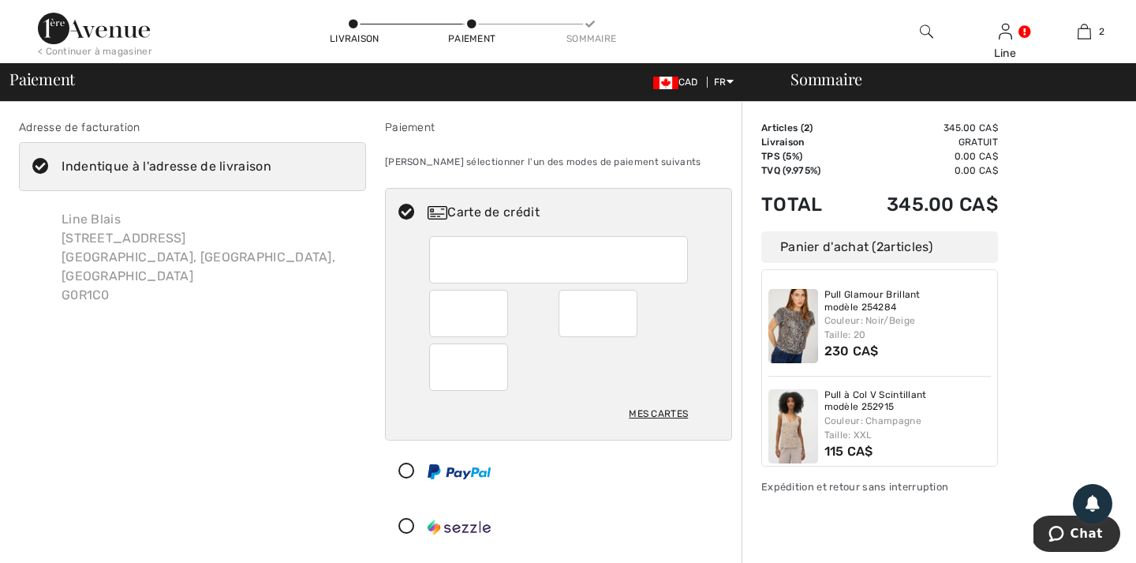
click at [103, 233] on div "Line Blais 2 rue Bellevue Beaumont, QC, CA G0R1C0" at bounding box center [207, 257] width 317 height 120
click at [69, 160] on div "Indentique à l'adresse de livraison" at bounding box center [167, 166] width 210 height 19
click at [271, 160] on input "Indentique à l'adresse de livraison" at bounding box center [276, 166] width 10 height 47
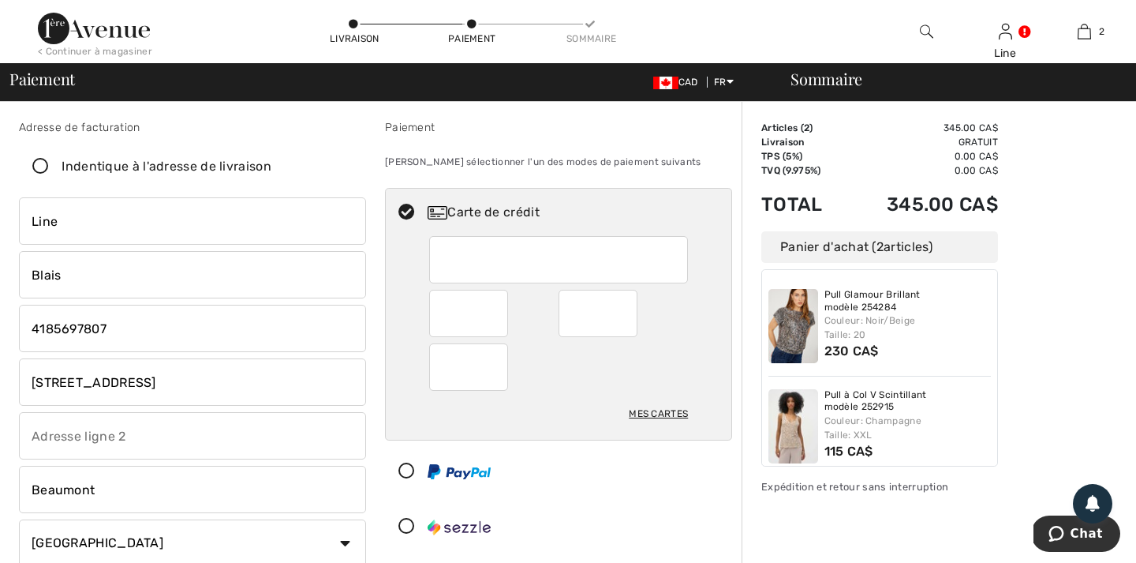
checkbox input "false"
drag, startPoint x: 118, startPoint y: 381, endPoint x: 0, endPoint y: 386, distance: 117.7
click at [113, 386] on input "402-6000" at bounding box center [192, 381] width 347 height 47
type input "402-6000 Boul. [PERSON_NAME]"
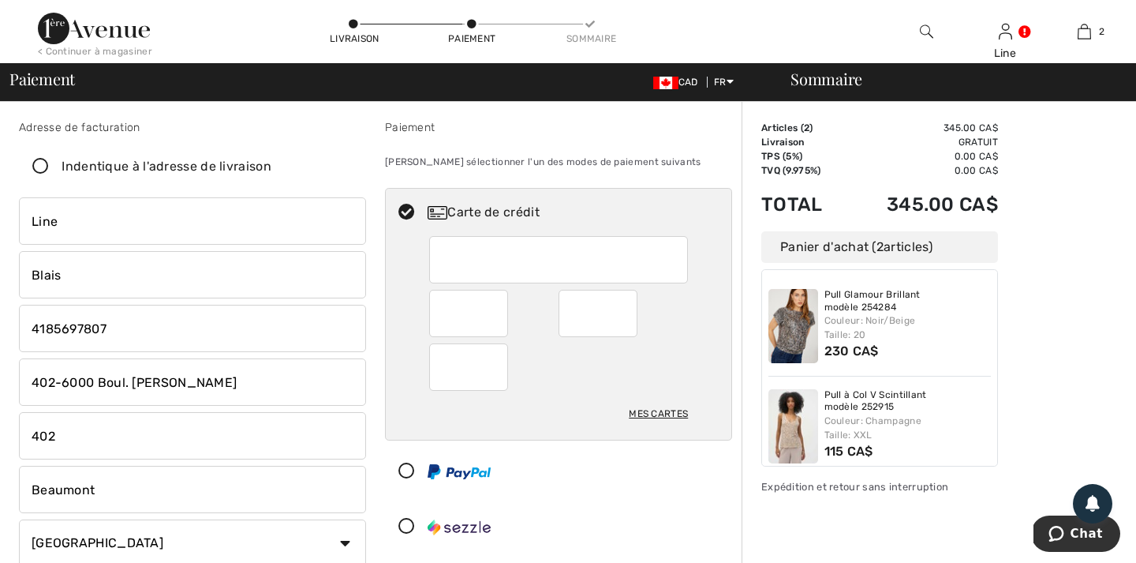
click at [65, 433] on input "402" at bounding box center [192, 435] width 347 height 47
type input "4"
click at [107, 491] on input "Beaumont" at bounding box center [192, 489] width 347 height 47
type input "B"
type input "Lévis"
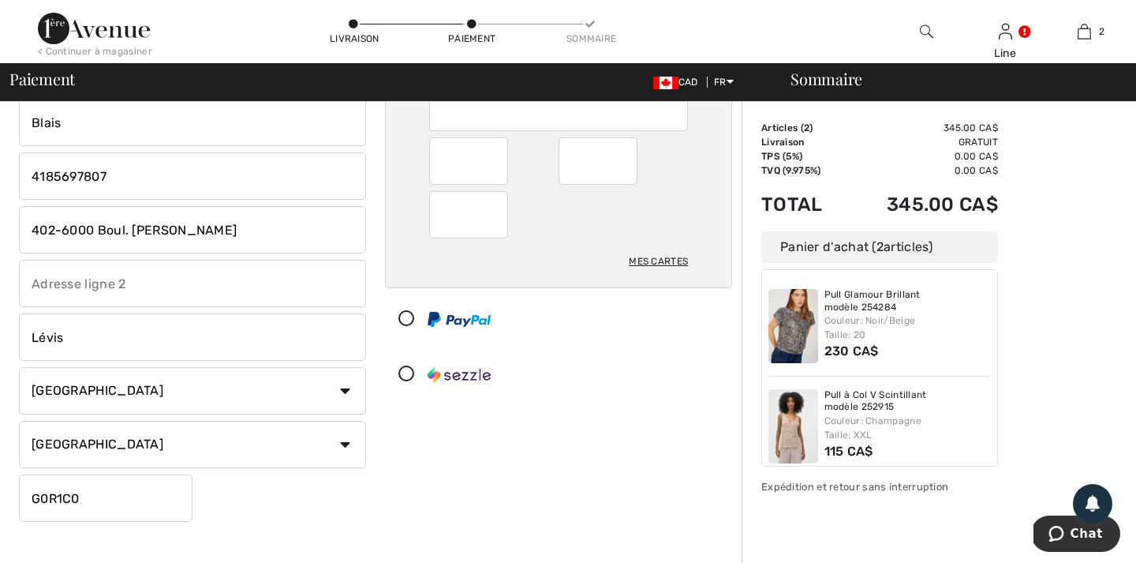
scroll to position [185, 0]
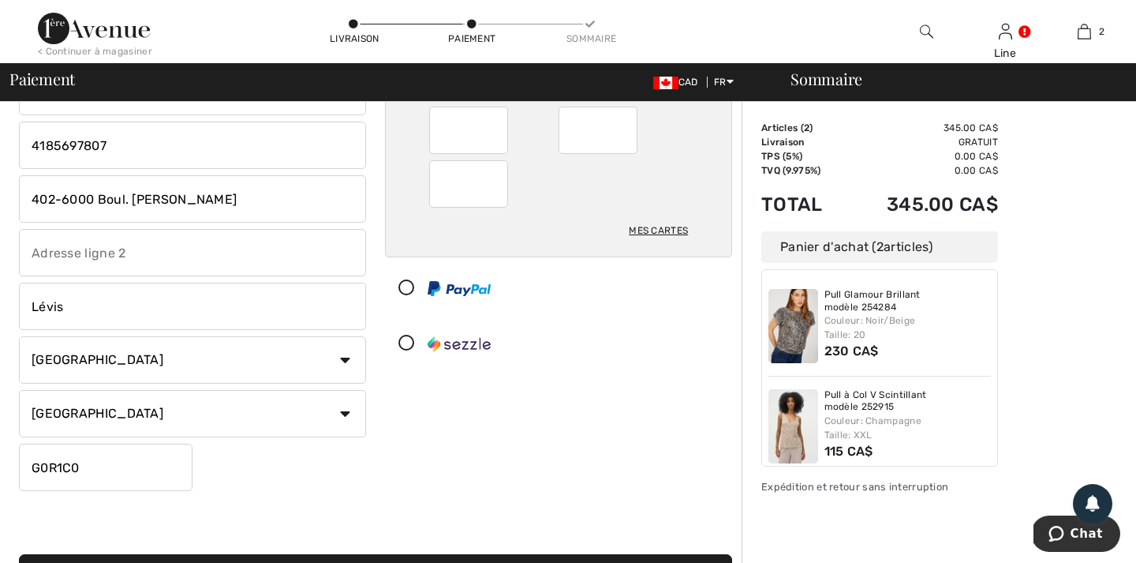
drag, startPoint x: 83, startPoint y: 470, endPoint x: 36, endPoint y: 470, distance: 46.6
click at [36, 470] on input "G0R1C0" at bounding box center [106, 466] width 174 height 47
type input "G6Y0H6"
type input "402"
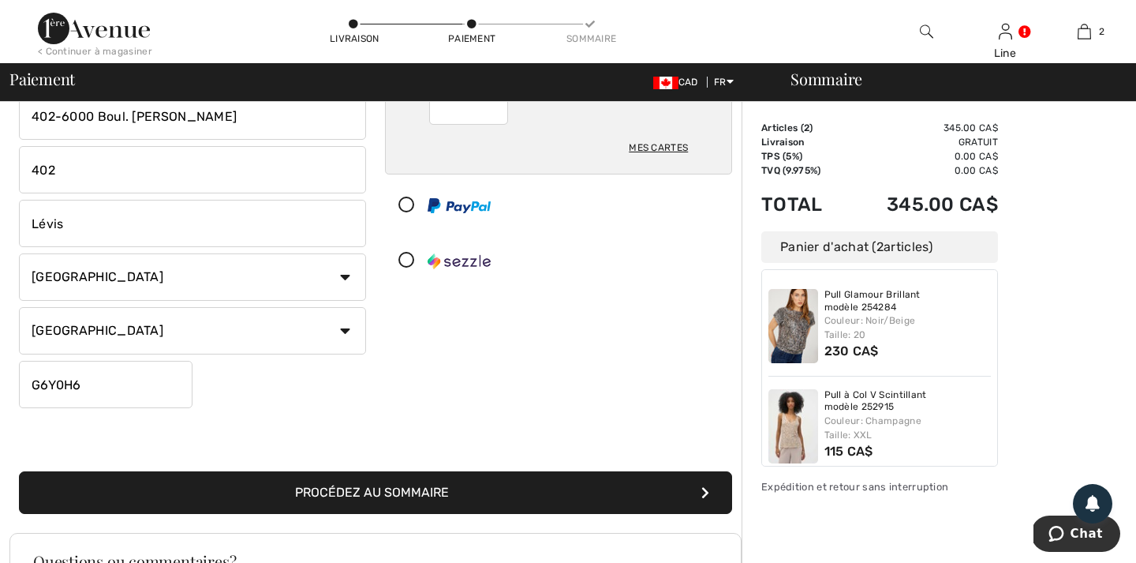
scroll to position [0, 0]
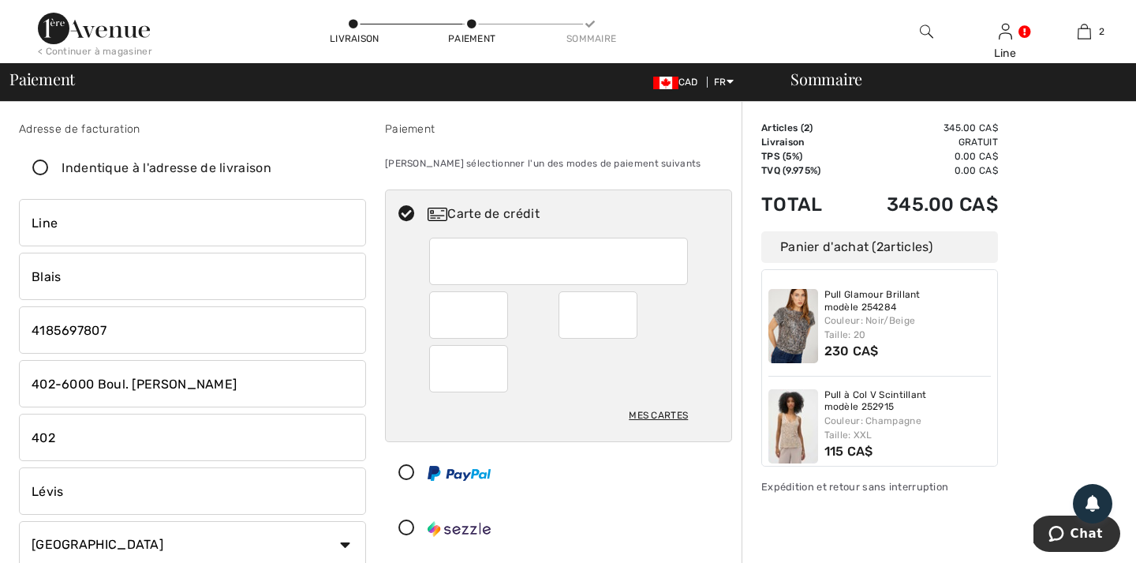
click at [44, 165] on icon at bounding box center [41, 168] width 42 height 17
click at [271, 165] on input "Indentique à l'adresse de livraison" at bounding box center [276, 167] width 10 height 47
checkbox input "true"
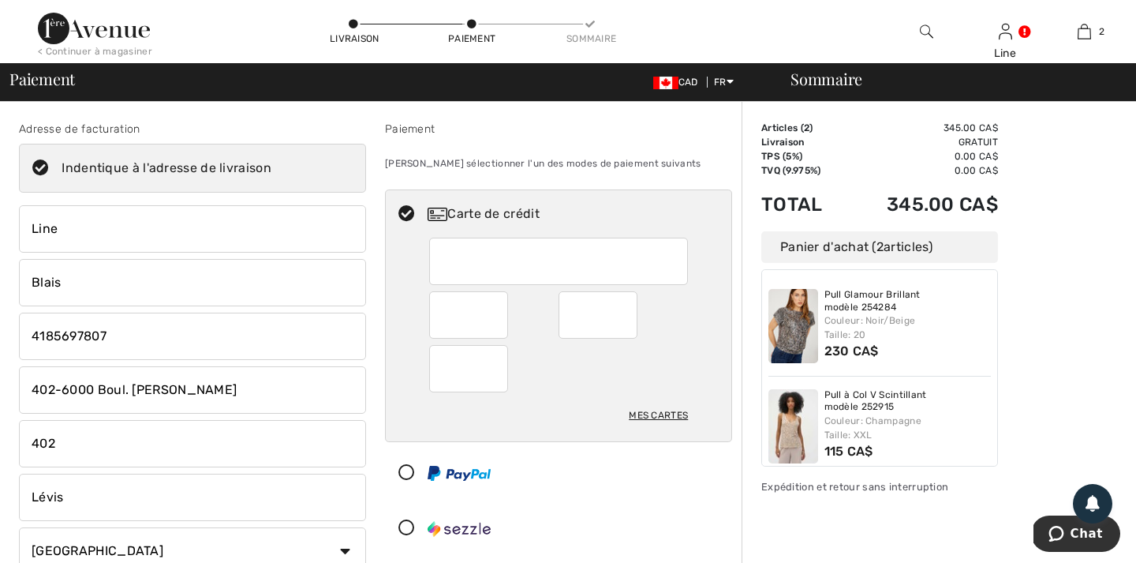
type input "2 rue Bellevue"
type input "Beaumont"
type input "G0R1C0"
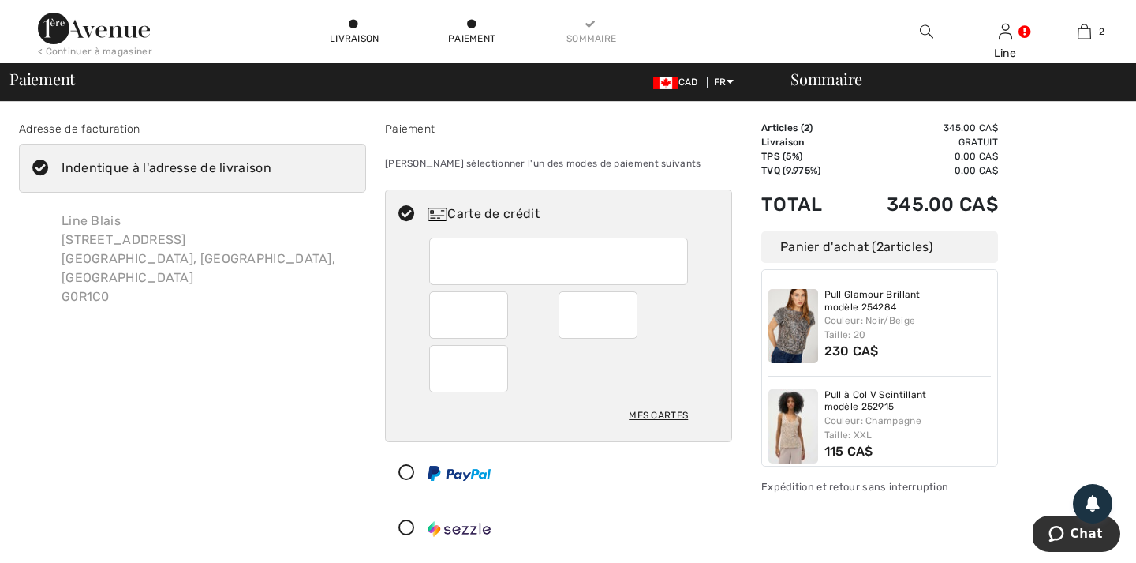
click at [39, 166] on icon at bounding box center [41, 168] width 42 height 17
click at [271, 166] on input "Indentique à l'adresse de livraison" at bounding box center [276, 167] width 10 height 47
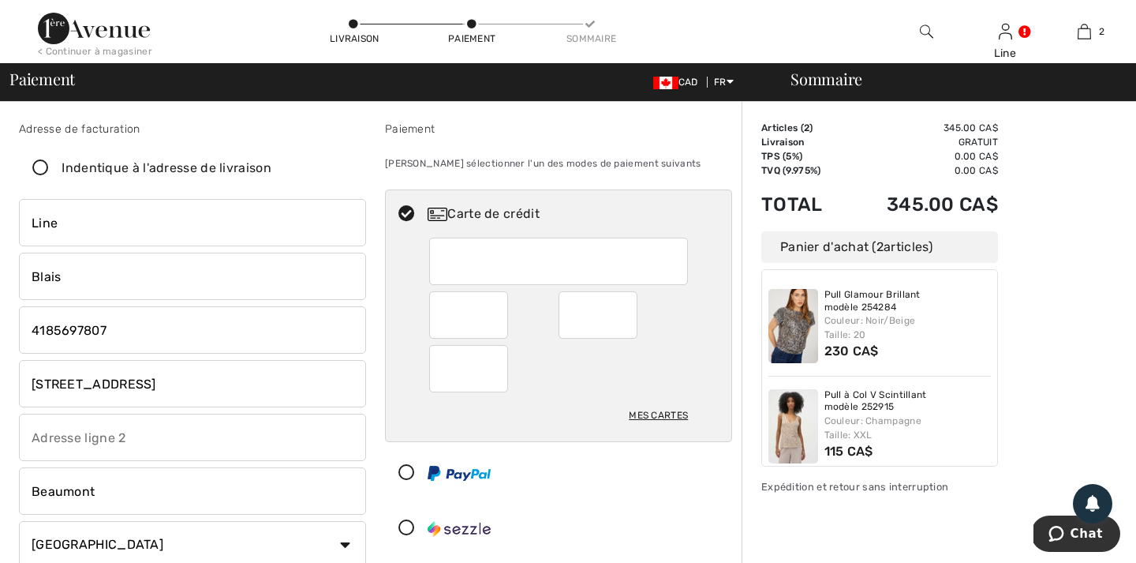
checkbox input "false"
drag, startPoint x: 121, startPoint y: 380, endPoint x: 0, endPoint y: 380, distance: 120.7
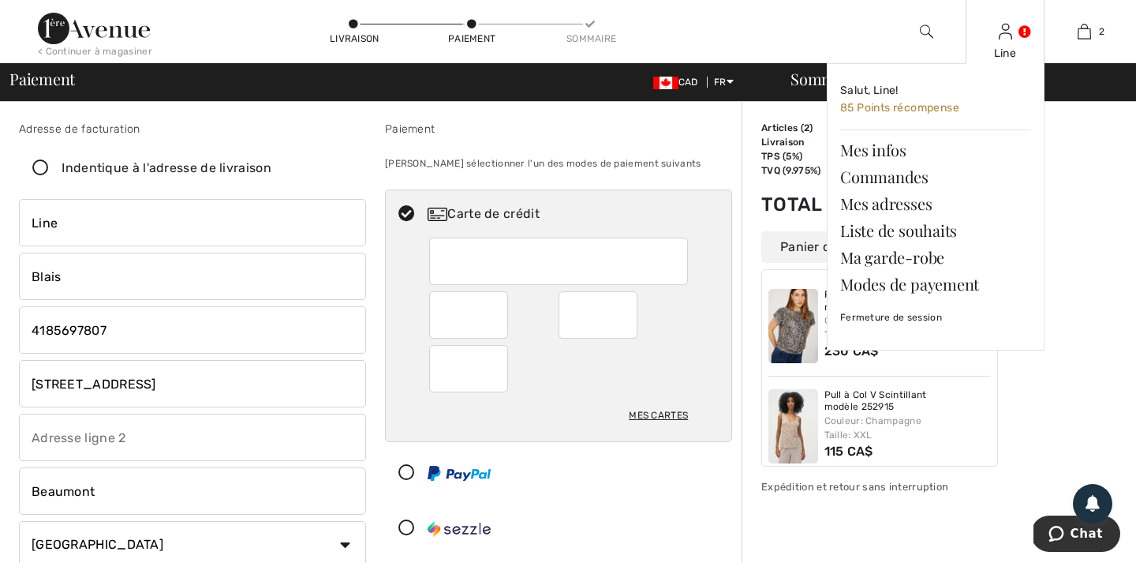
type input "2 rue Bellevue"
click at [1009, 41] on div "Line Salut, Line! 85 Points récompense Mes infos Commandes Mes adresses Liste d…" at bounding box center [1005, 31] width 79 height 63
click at [865, 140] on link "Mes infos" at bounding box center [935, 150] width 191 height 27
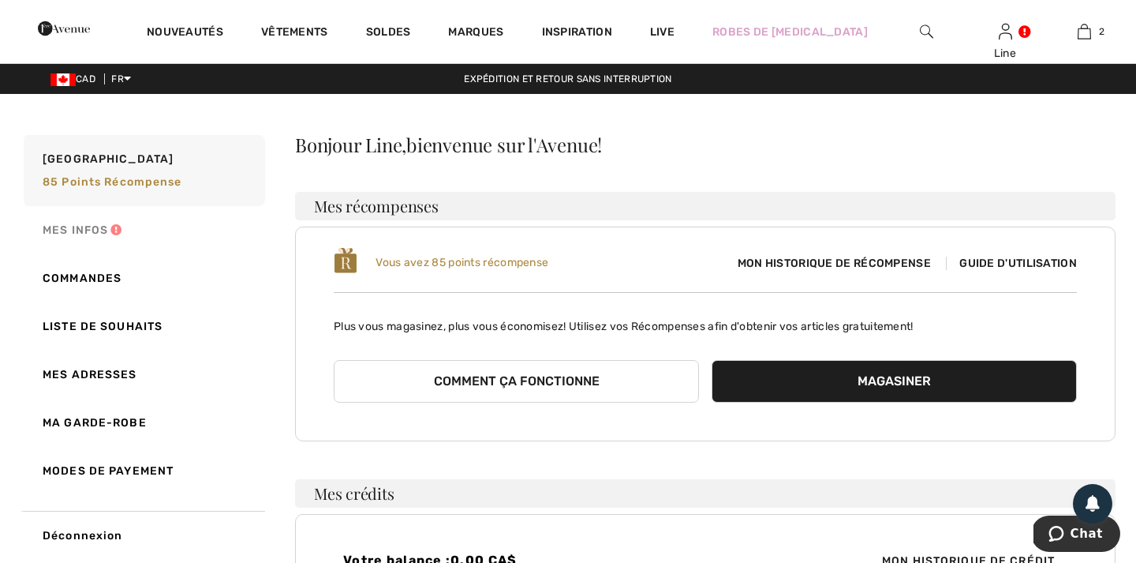
click at [77, 226] on link "Mes infos" at bounding box center [143, 230] width 245 height 48
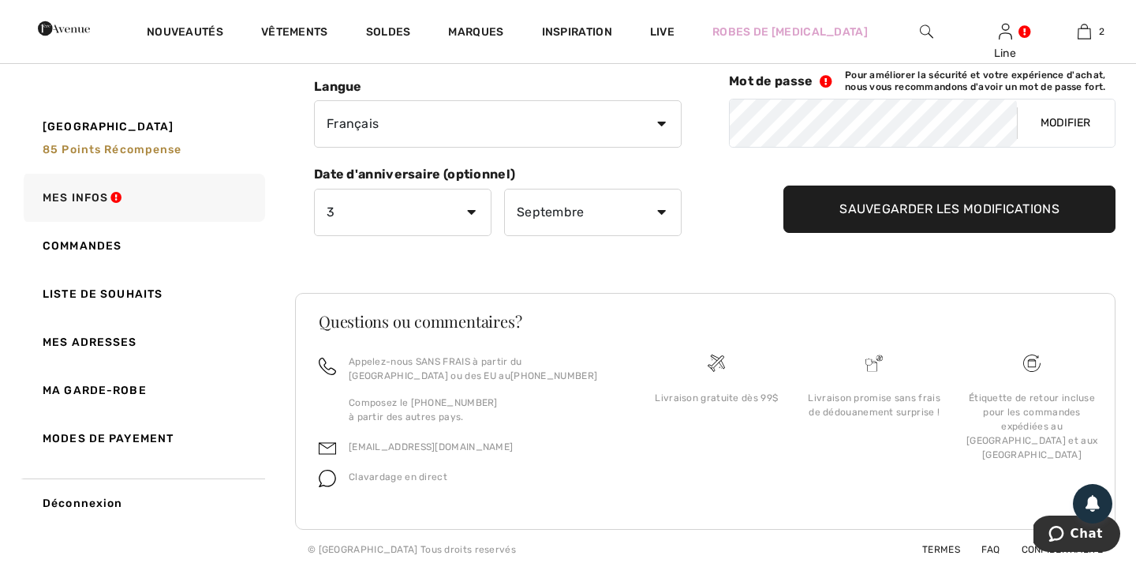
scroll to position [288, 0]
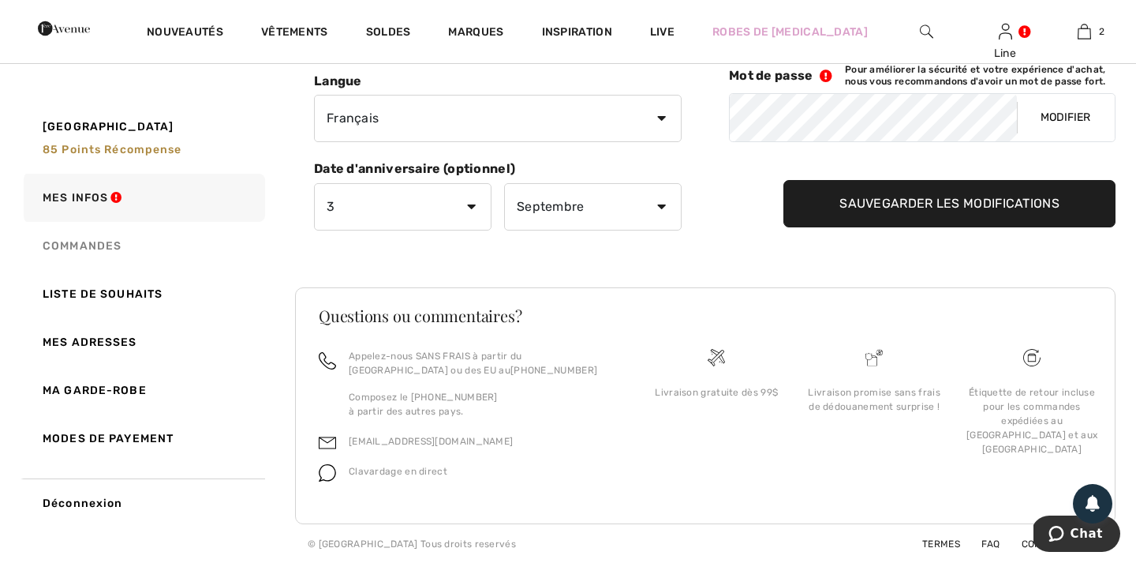
click at [88, 242] on link "Commandes" at bounding box center [143, 246] width 245 height 48
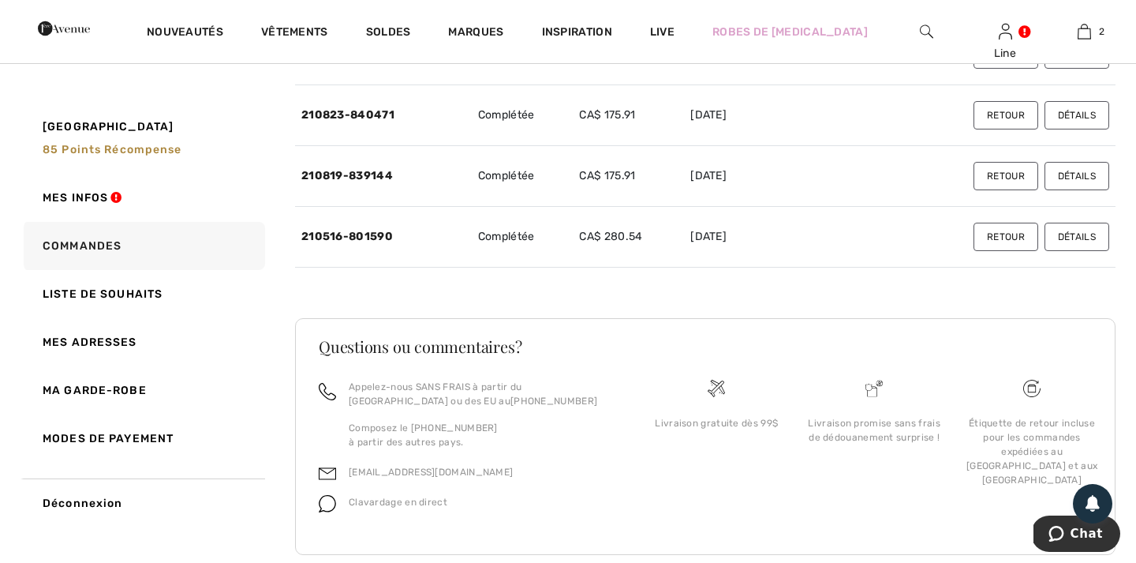
scroll to position [871, 0]
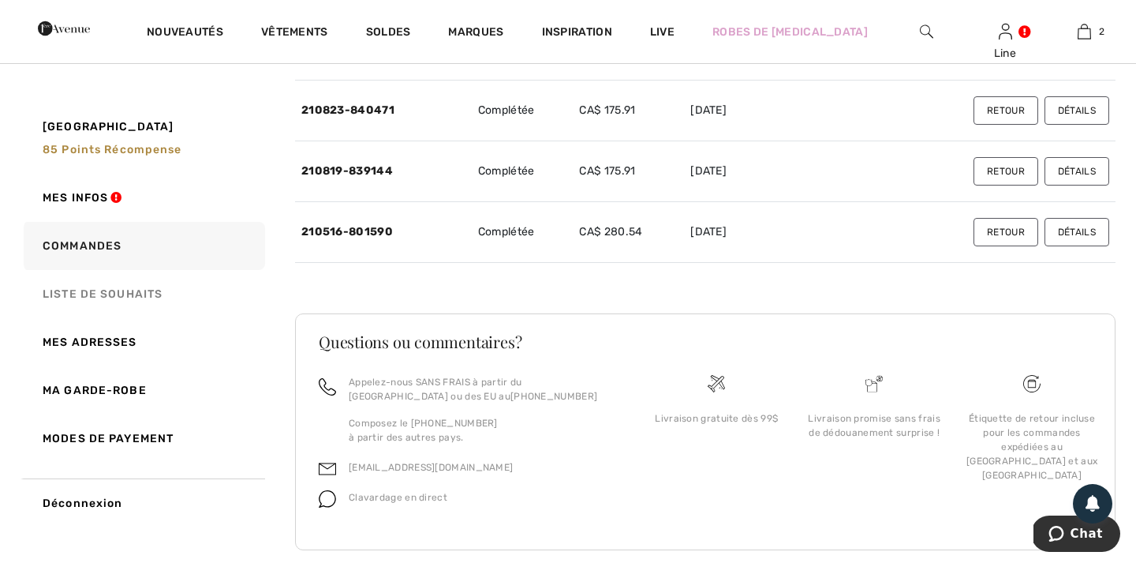
click at [129, 293] on link "Liste de souhaits" at bounding box center [143, 294] width 245 height 48
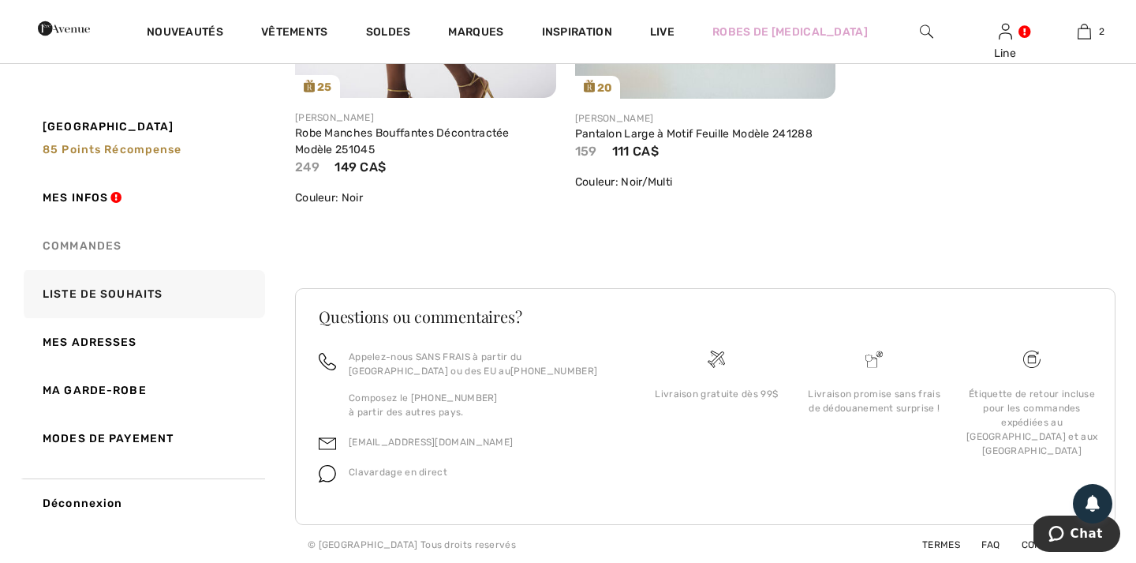
scroll to position [571, 0]
click at [115, 336] on link "Mes adresses" at bounding box center [143, 342] width 245 height 48
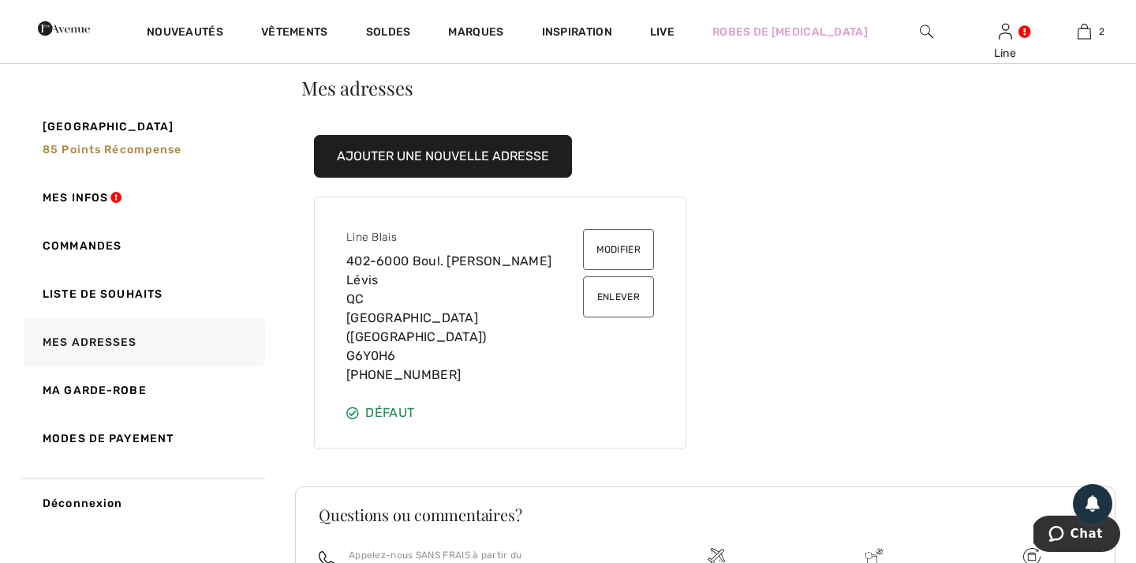
scroll to position [0, 0]
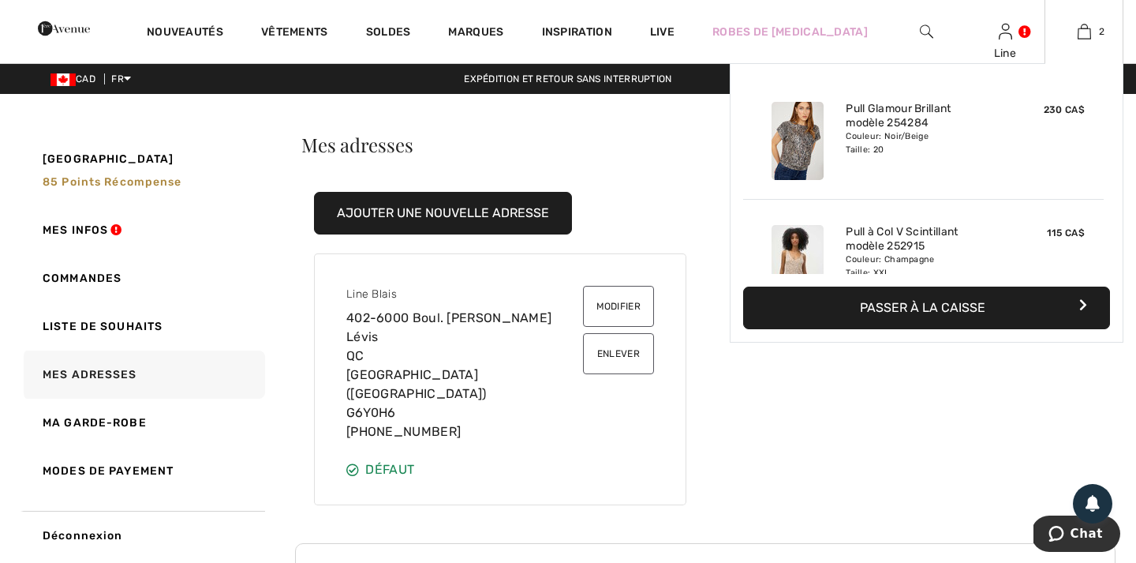
click at [919, 314] on button "Passer à la caisse" at bounding box center [926, 307] width 367 height 43
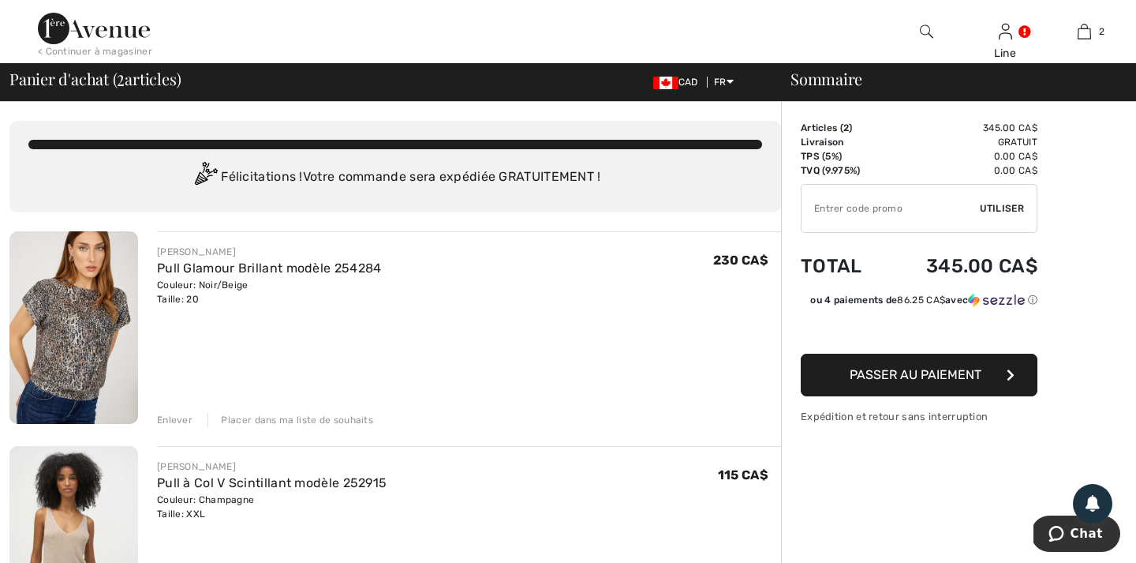
click at [903, 375] on span "Passer au paiement" at bounding box center [916, 374] width 132 height 15
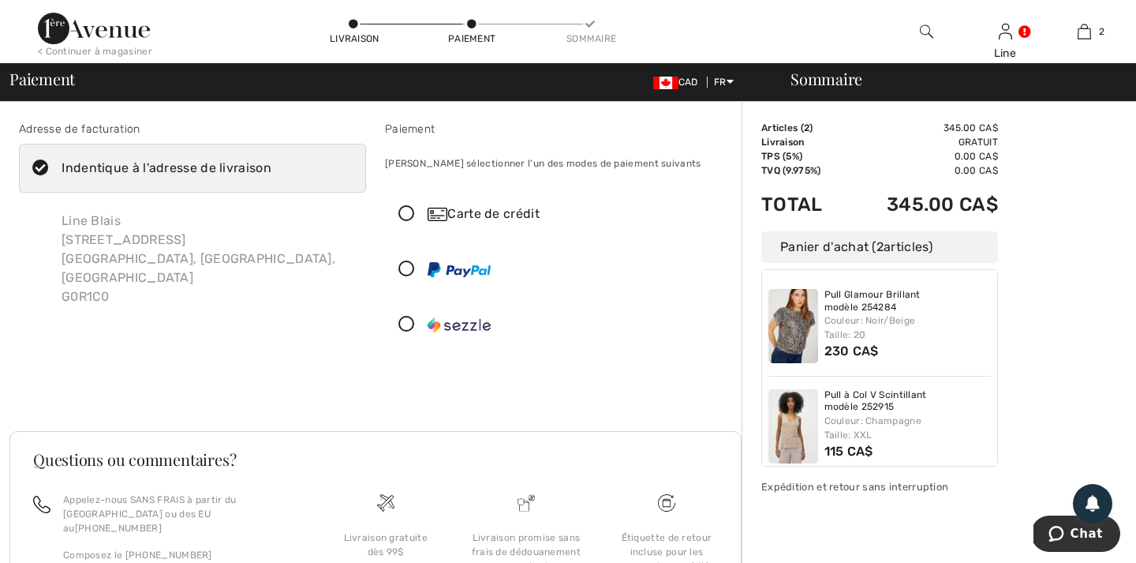
click at [46, 166] on icon at bounding box center [41, 168] width 42 height 17
click at [271, 166] on input "Indentique à l'adresse de livraison" at bounding box center [276, 167] width 10 height 47
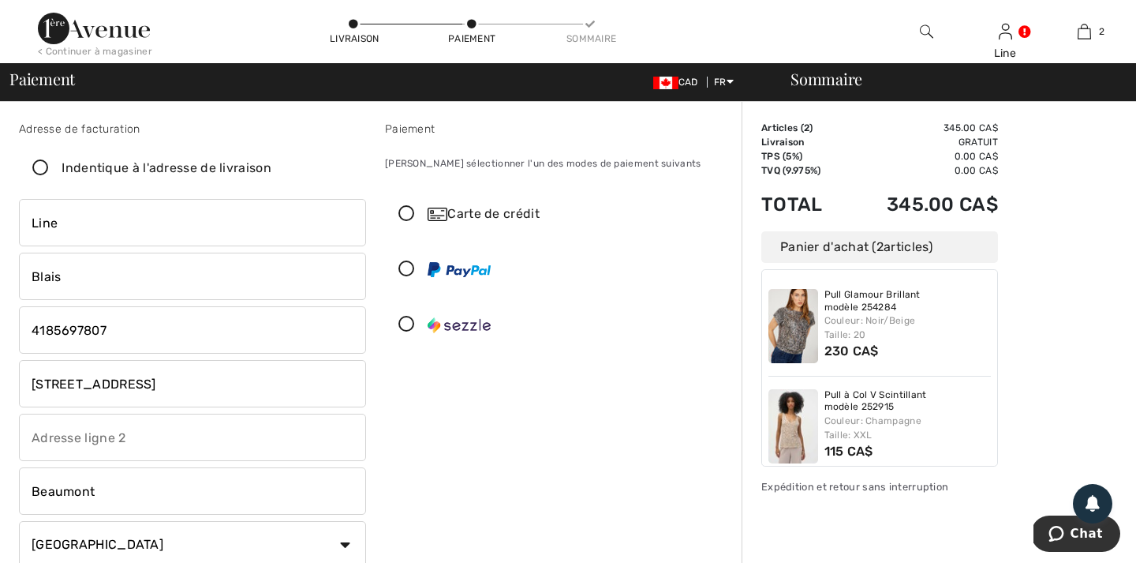
checkbox input "false"
click at [412, 208] on icon at bounding box center [407, 214] width 42 height 17
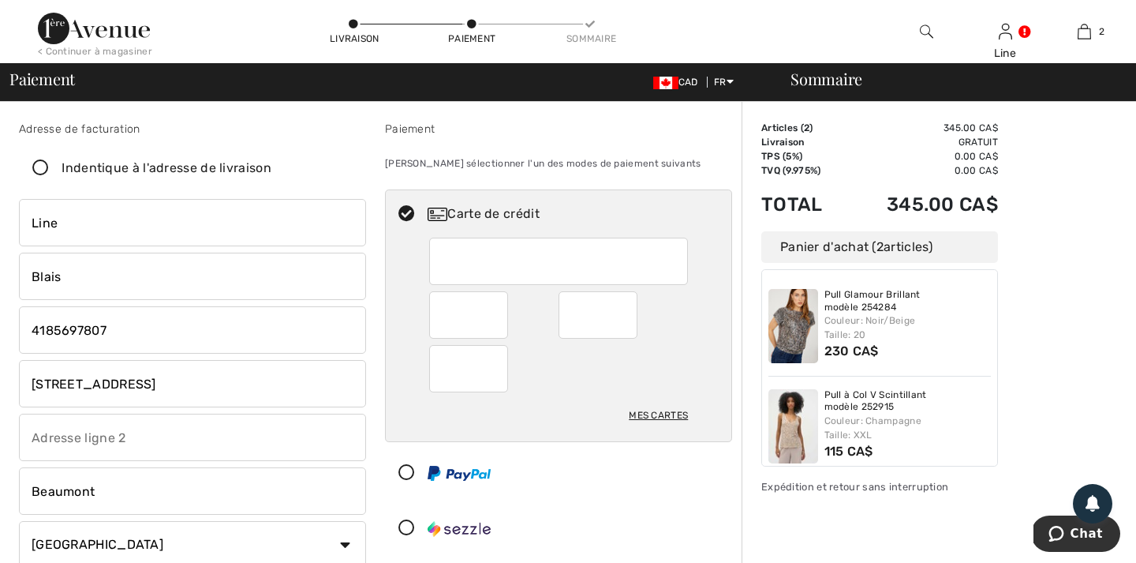
drag, startPoint x: 122, startPoint y: 387, endPoint x: 0, endPoint y: 388, distance: 121.5
type input "402-6000 Boul. [PERSON_NAME]"
type input "402"
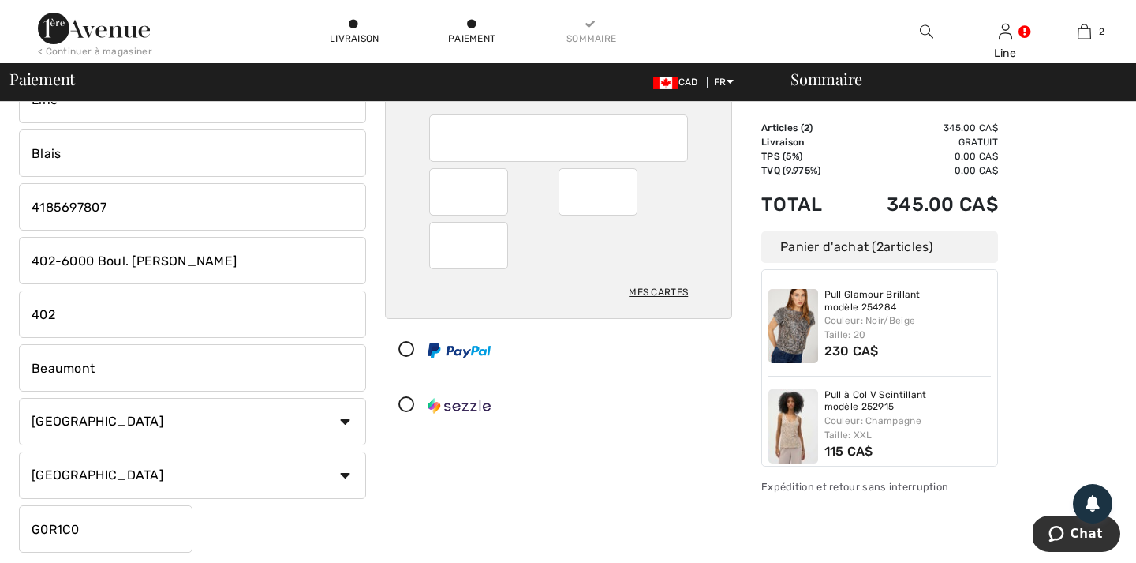
scroll to position [125, 0]
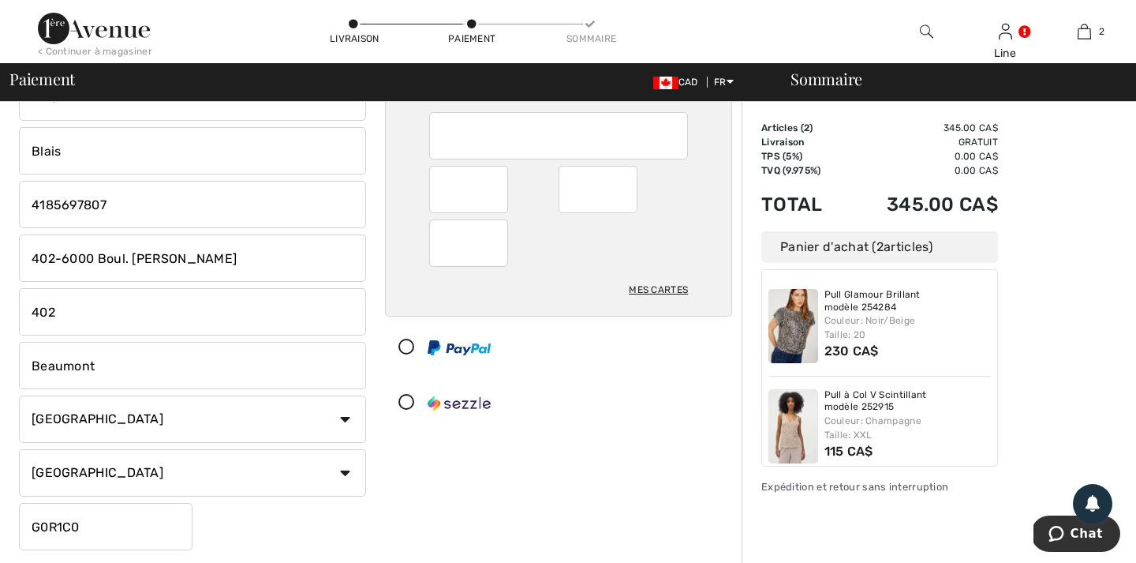
drag, startPoint x: 71, startPoint y: 368, endPoint x: 6, endPoint y: 368, distance: 65.5
click at [6, 368] on div "Adresse de facturation Indentique à l'adresse de livraison Line Blais [STREET_A…" at bounding box center [568, 470] width 1136 height 989
type input "Lévis"
click at [100, 528] on input "G0R1C0" at bounding box center [106, 526] width 174 height 47
type input "G6Y0H6"
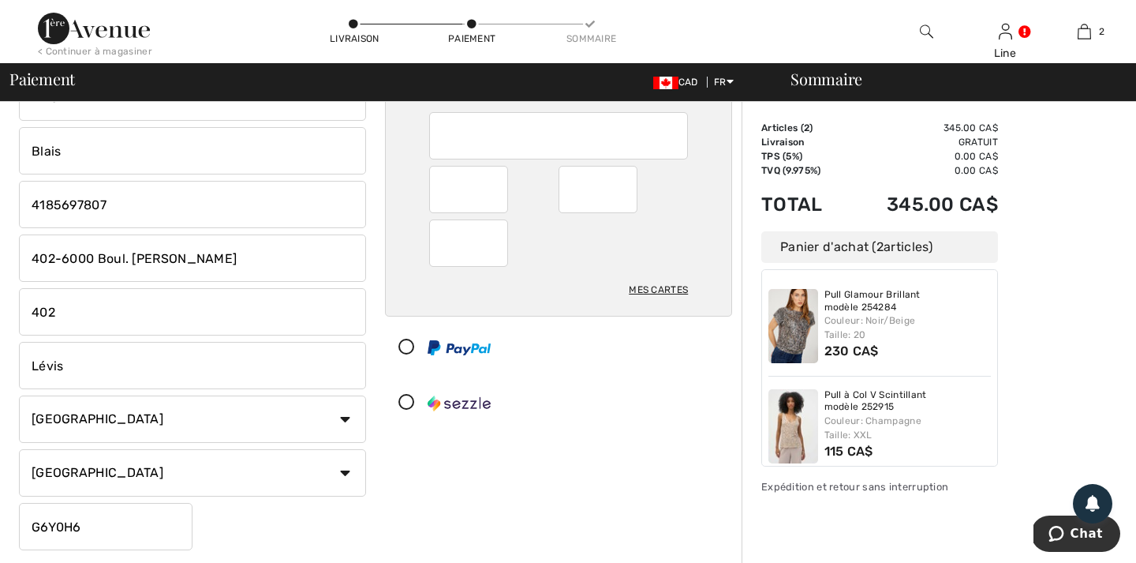
click at [69, 310] on input "402" at bounding box center [192, 311] width 347 height 47
type input "4"
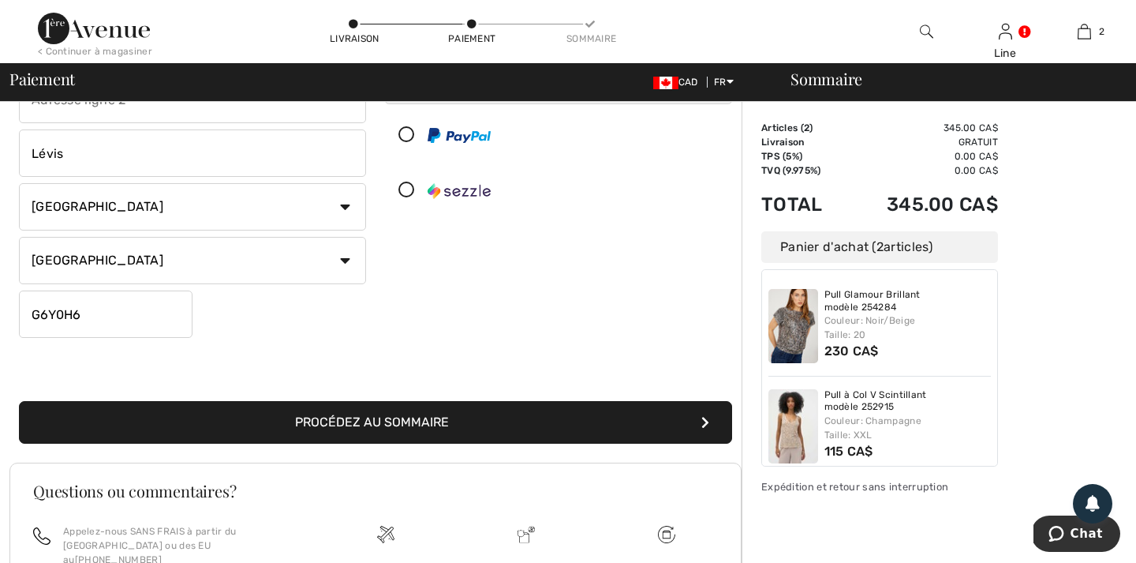
scroll to position [365, 0]
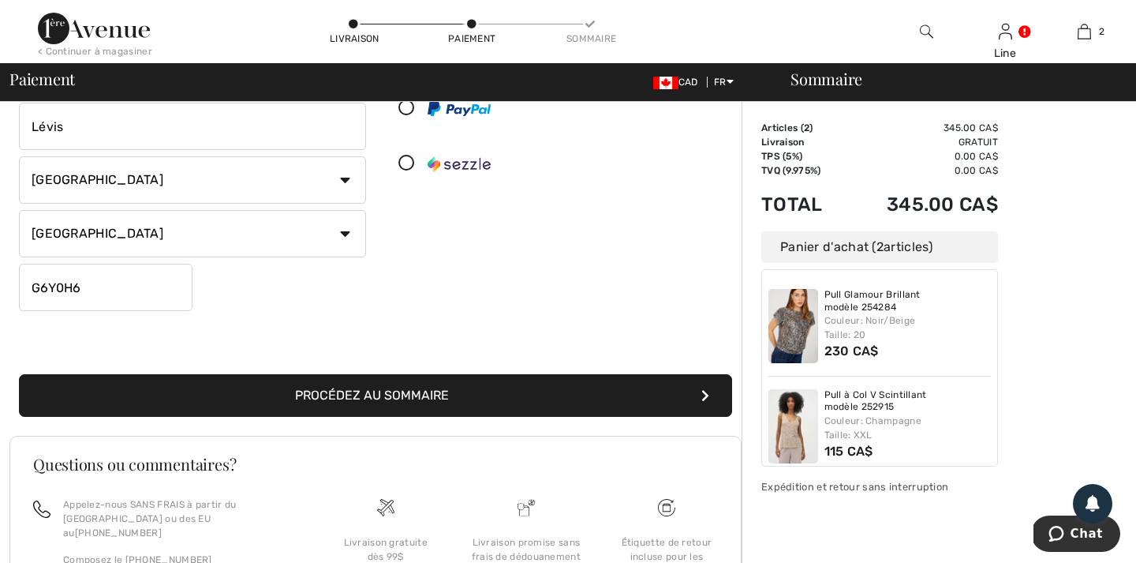
click at [398, 401] on button "Procédez au sommaire" at bounding box center [375, 395] width 713 height 43
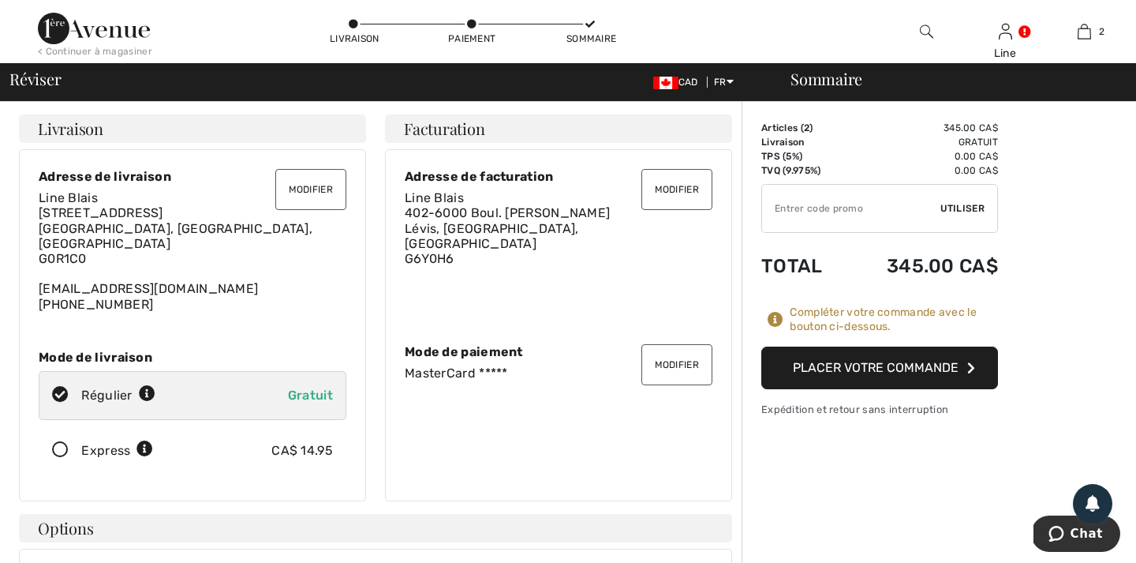
click at [326, 183] on button "Modifier" at bounding box center [310, 189] width 71 height 41
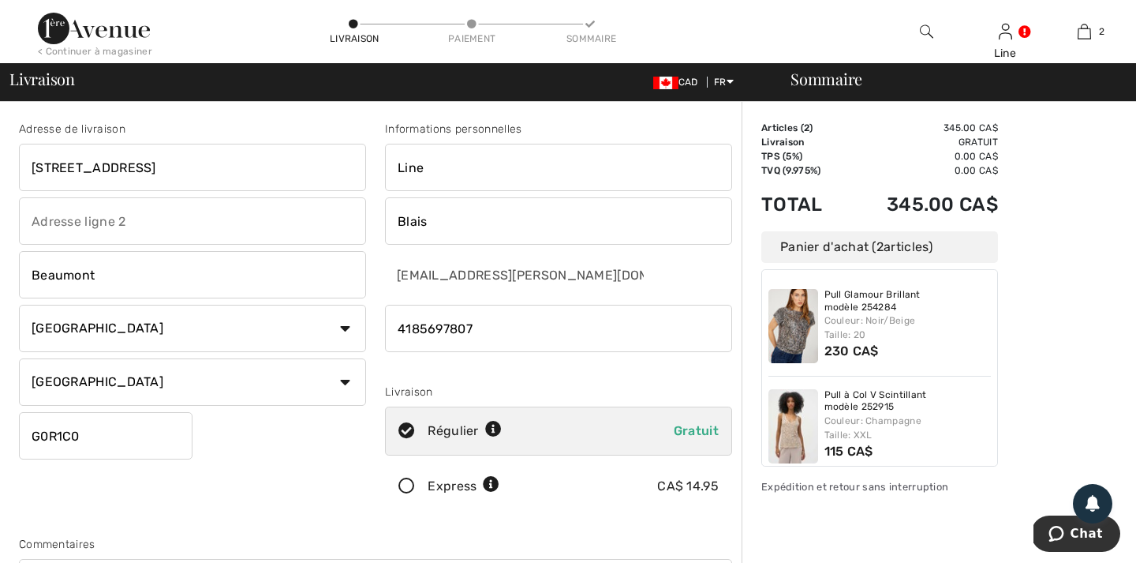
drag, startPoint x: 122, startPoint y: 170, endPoint x: 0, endPoint y: 166, distance: 121.6
type input "402-6000 Boul. [PERSON_NAME]"
type input "402"
drag, startPoint x: 62, startPoint y: 223, endPoint x: 0, endPoint y: 219, distance: 62.5
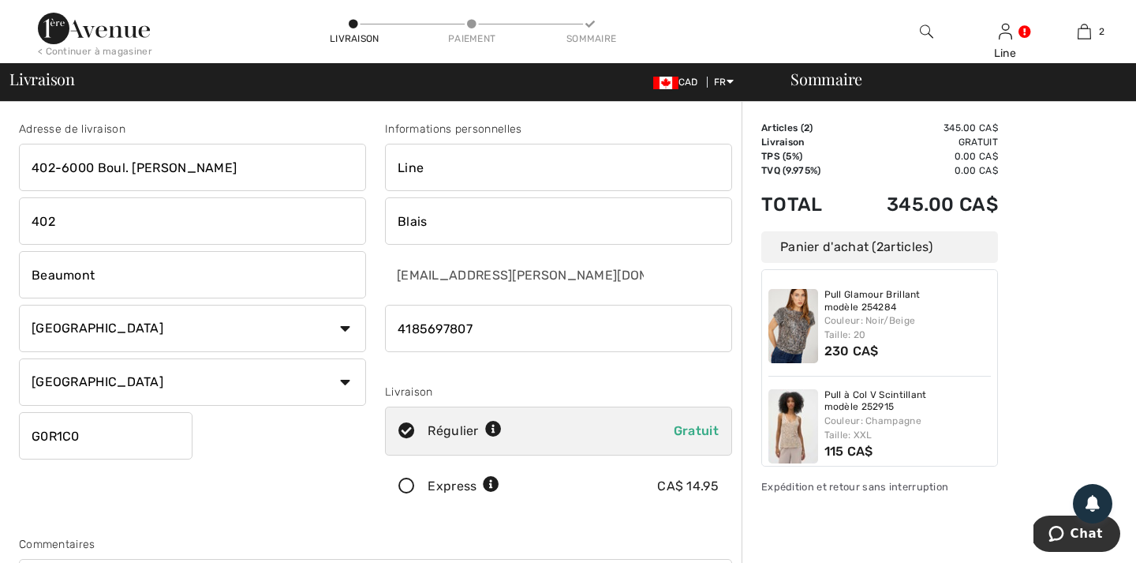
drag, startPoint x: 112, startPoint y: 280, endPoint x: 0, endPoint y: 278, distance: 112.1
type input "Lévis"
click at [84, 435] on input "G0R1C0" at bounding box center [106, 435] width 174 height 47
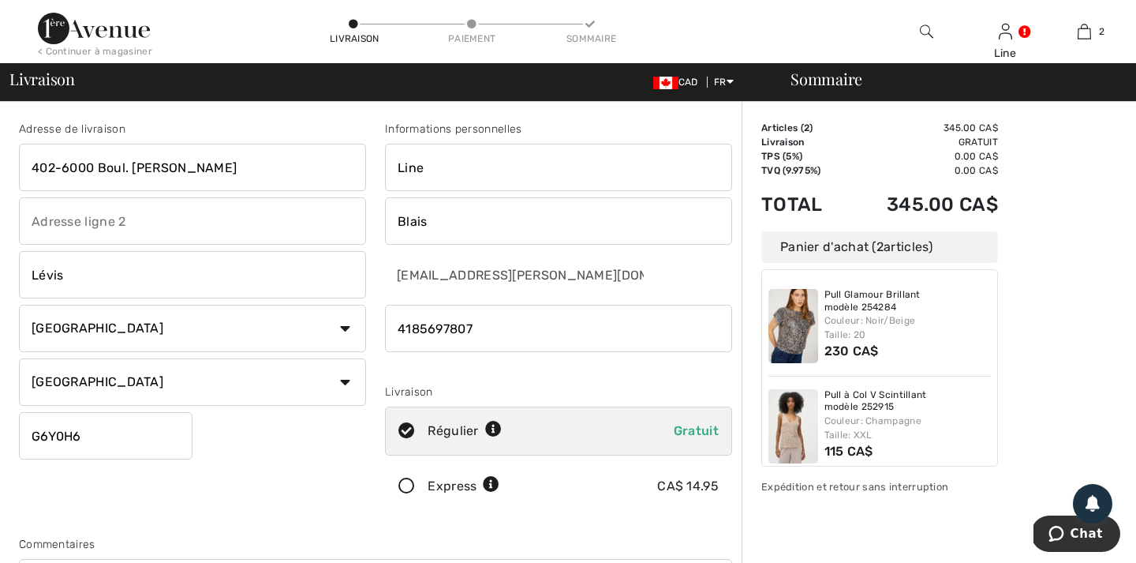
type input "G6Y0H6"
click at [604, 186] on input "Line" at bounding box center [558, 167] width 347 height 47
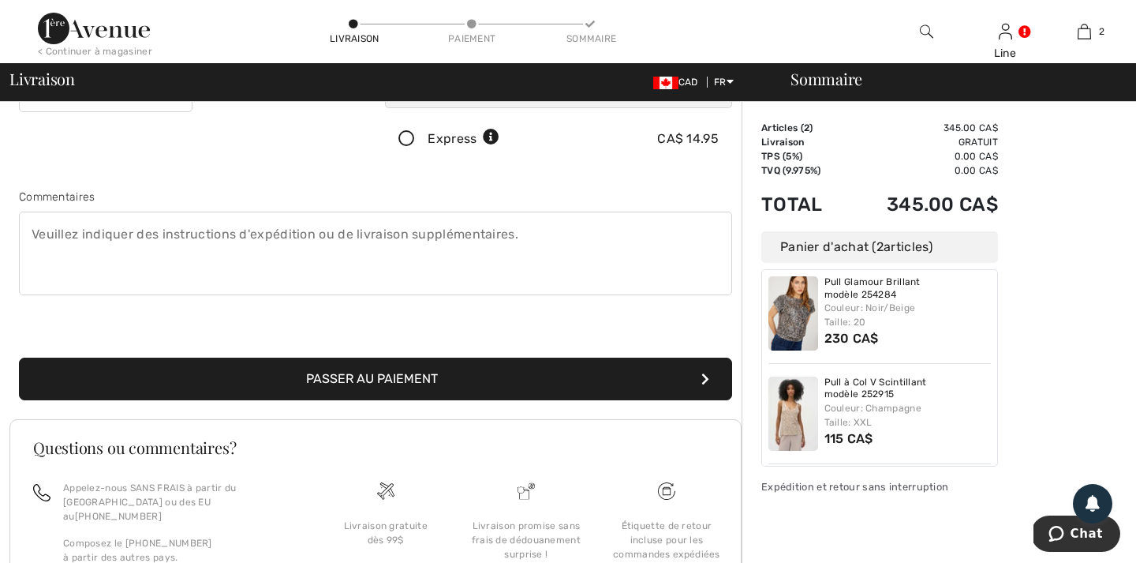
scroll to position [367, 0]
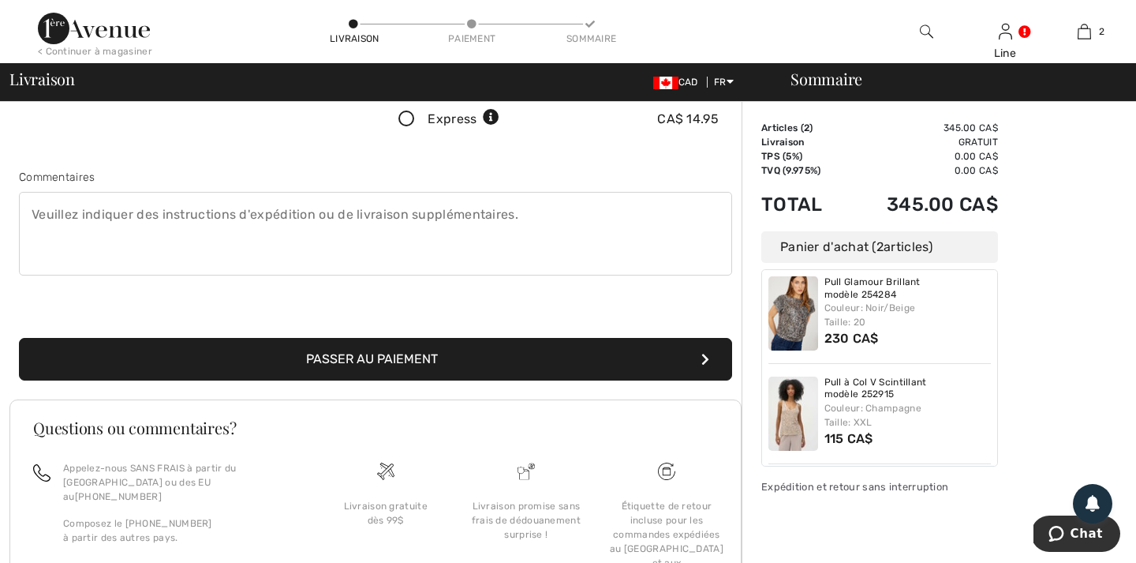
click at [378, 356] on button "Passer au paiement" at bounding box center [375, 359] width 713 height 43
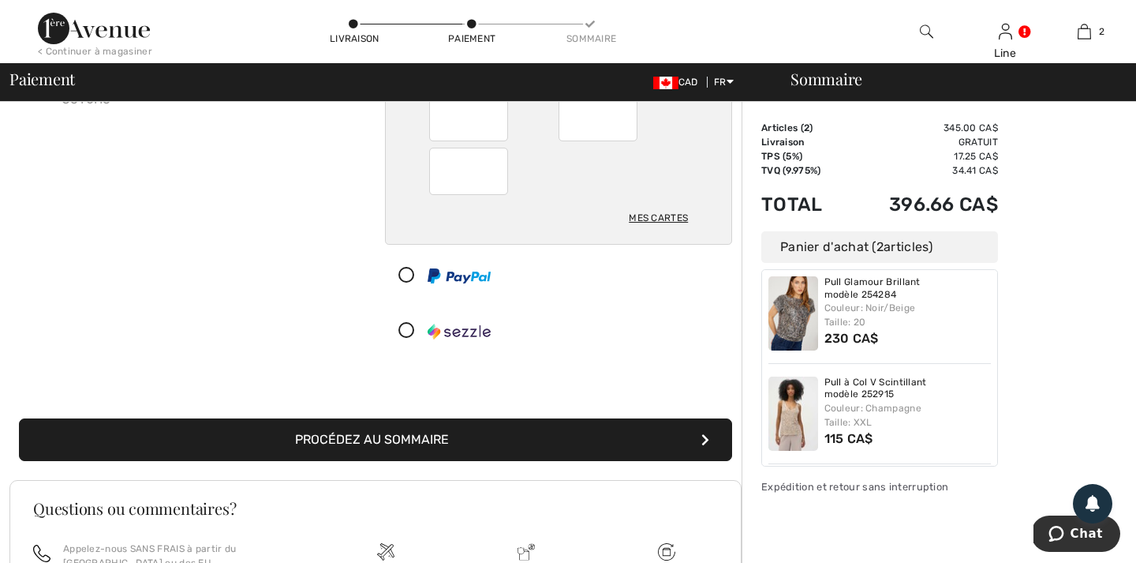
scroll to position [158, 0]
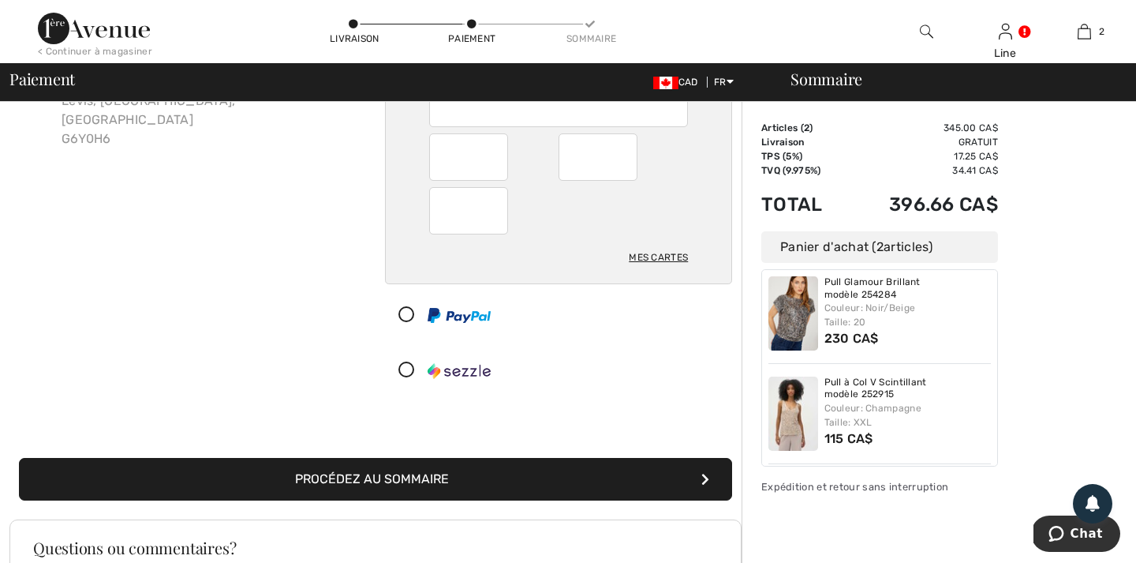
click at [404, 478] on button "Procédez au sommaire" at bounding box center [375, 479] width 713 height 43
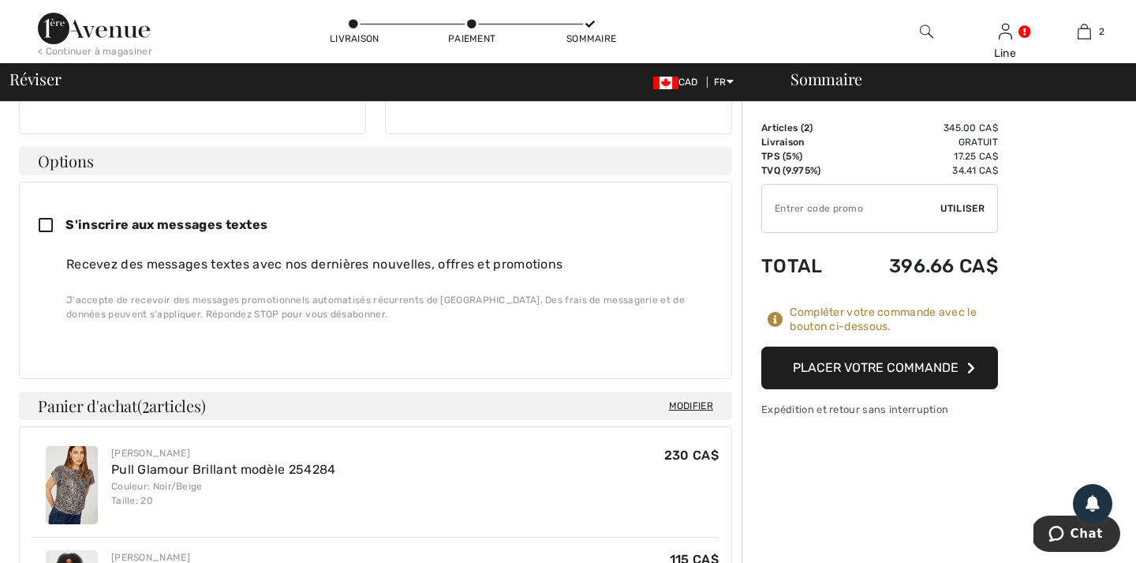
scroll to position [370, 0]
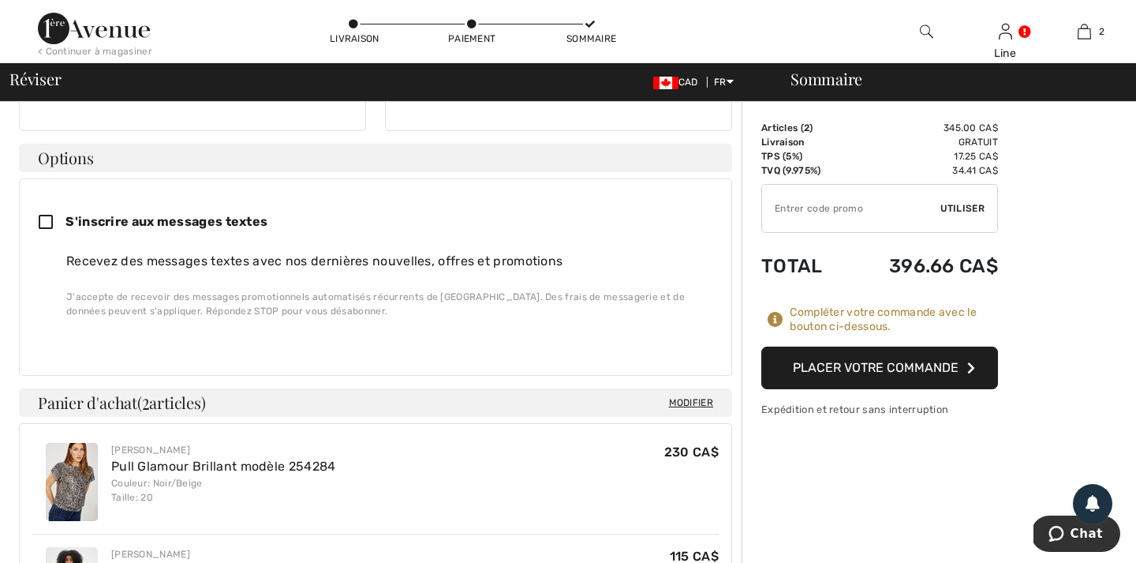
click at [46, 215] on icon at bounding box center [52, 223] width 27 height 17
checkbox input "true"
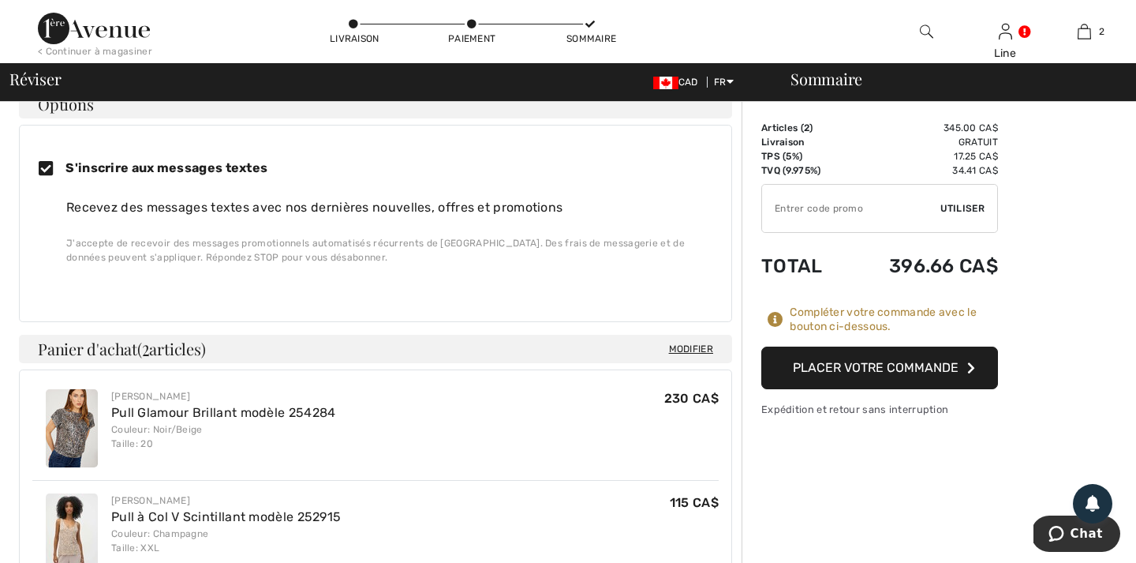
scroll to position [450, 0]
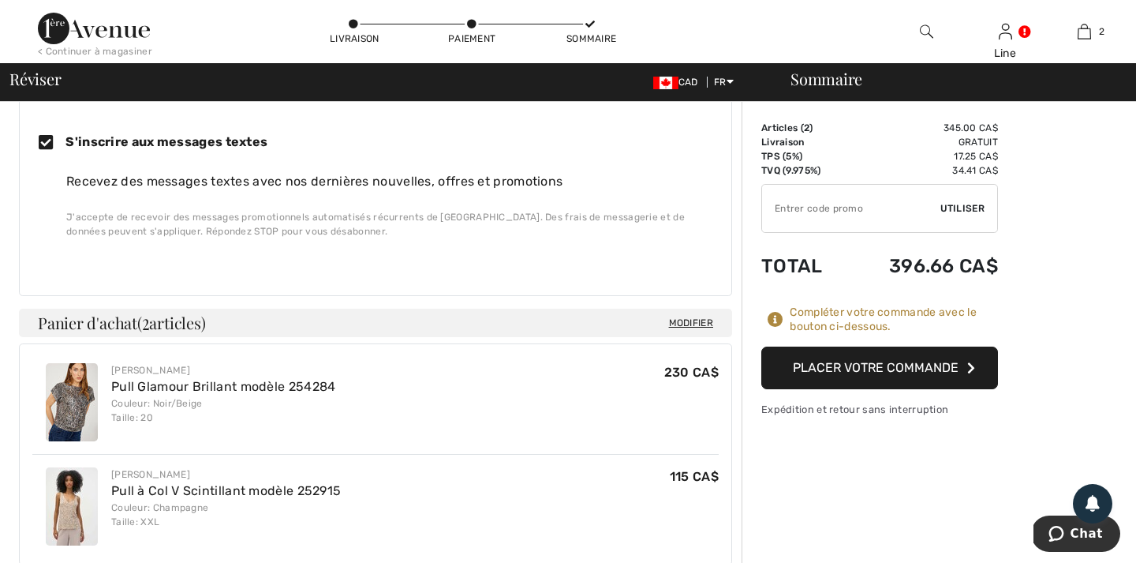
click at [869, 370] on button "Placer votre commande" at bounding box center [879, 367] width 237 height 43
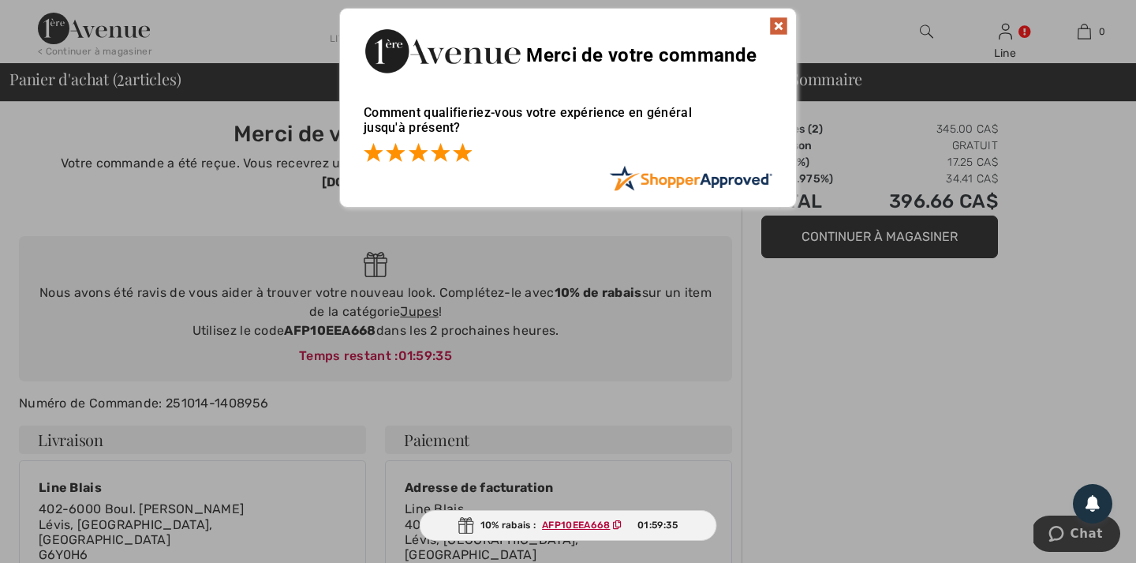
click at [469, 149] on span at bounding box center [462, 152] width 19 height 19
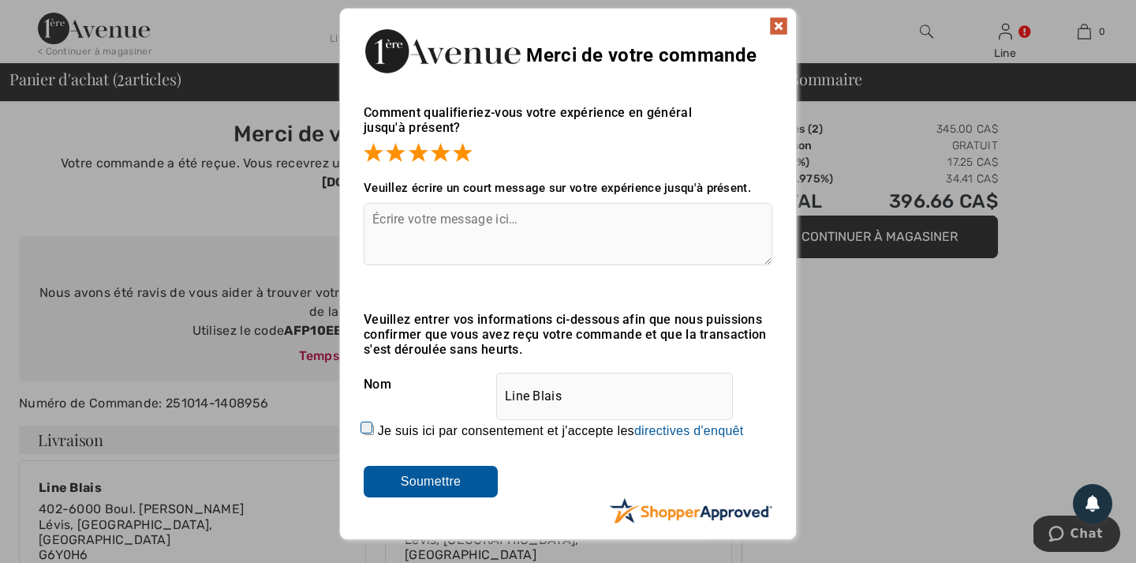
click at [777, 21] on img at bounding box center [778, 26] width 19 height 19
